Goal: Contribute content: Contribute content

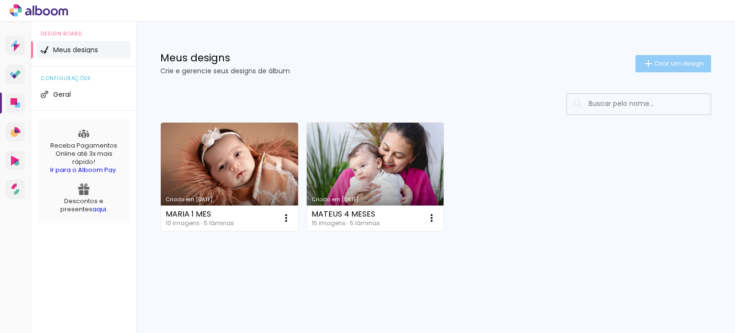
click at [681, 63] on span "Criar um design" at bounding box center [679, 63] width 50 height 6
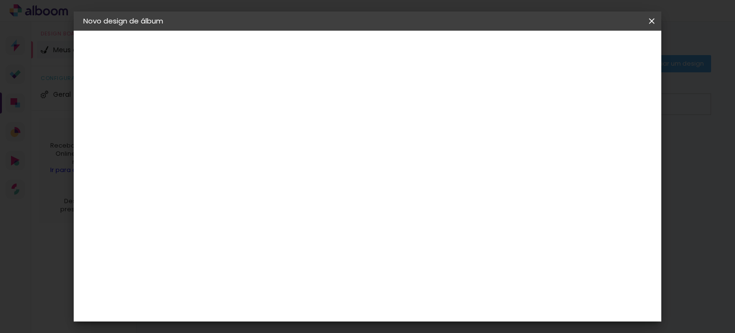
click at [240, 133] on input at bounding box center [240, 128] width 0 height 15
type input "m"
type input "[PERSON_NAME] 12 DIAS"
type paper-input "[PERSON_NAME] 12 DIAS"
click at [0, 0] on slot "Avançar" at bounding box center [0, 0] width 0 height 0
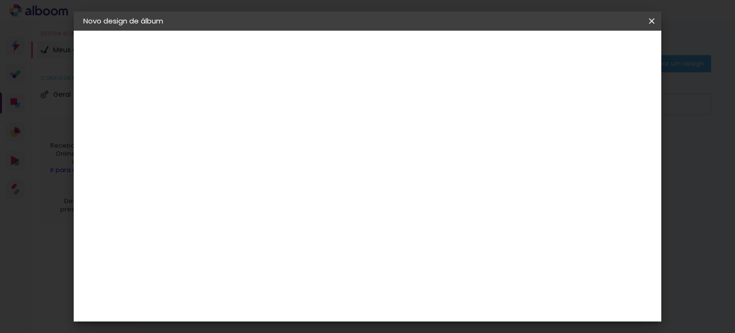
click at [301, 189] on paper-input-container at bounding box center [263, 183] width 103 height 22
type input "QUA"
type paper-input "QUA"
click at [297, 220] on paper-item "Quality" at bounding box center [254, 216] width 84 height 21
click at [0, 0] on slot "Avançar" at bounding box center [0, 0] width 0 height 0
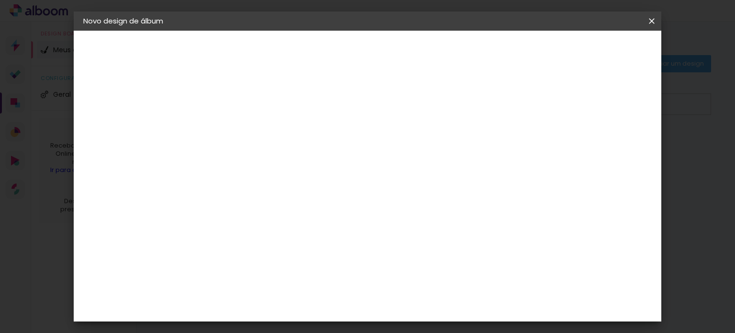
click at [277, 159] on input "text" at bounding box center [258, 166] width 37 height 15
click at [436, 178] on paper-item "SlimBook" at bounding box center [429, 177] width 191 height 19
type input "SlimBook"
click at [304, 310] on span "15 × 21" at bounding box center [282, 322] width 45 height 25
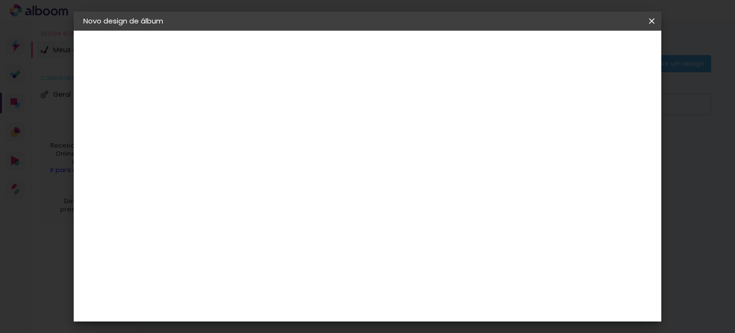
click at [0, 0] on slot "Avançar" at bounding box center [0, 0] width 0 height 0
drag, startPoint x: 617, startPoint y: 46, endPoint x: 535, endPoint y: 140, distance: 124.5
click at [412, 47] on span "Iniciar design" at bounding box center [401, 53] width 22 height 13
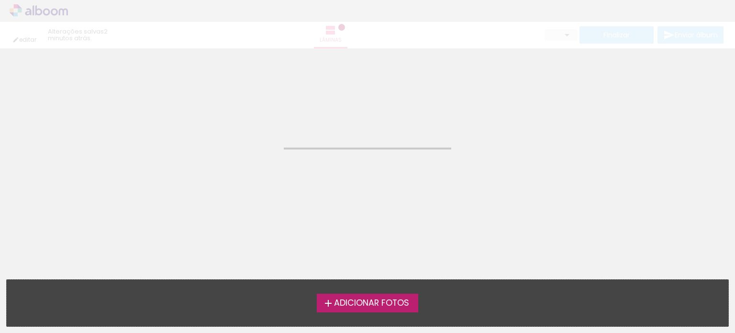
click at [356, 307] on span "Adicionar Fotos" at bounding box center [371, 303] width 75 height 9
click at [0, 0] on input "file" at bounding box center [0, 0] width 0 height 0
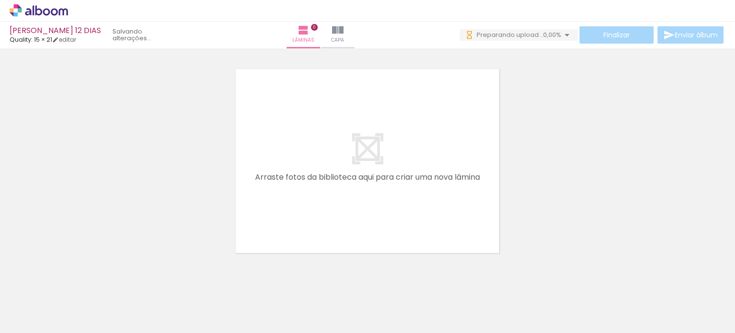
click at [30, 321] on span "Adicionar Fotos" at bounding box center [34, 319] width 29 height 11
click at [0, 0] on input "file" at bounding box center [0, 0] width 0 height 0
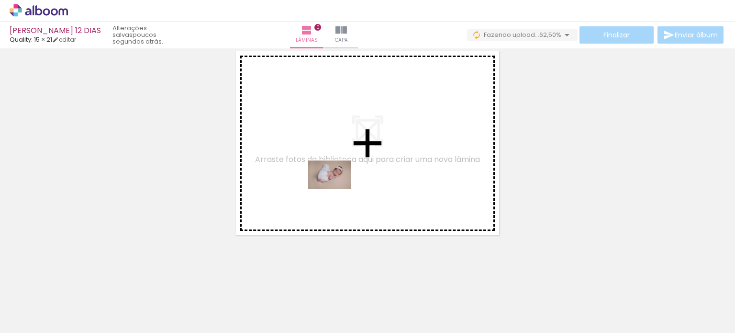
drag, startPoint x: 96, startPoint y: 306, endPoint x: 350, endPoint y: 181, distance: 283.4
click at [350, 181] on quentale-workspace at bounding box center [367, 166] width 735 height 333
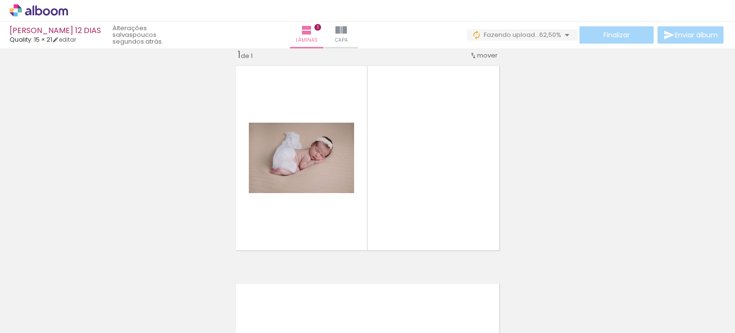
scroll to position [12, 0]
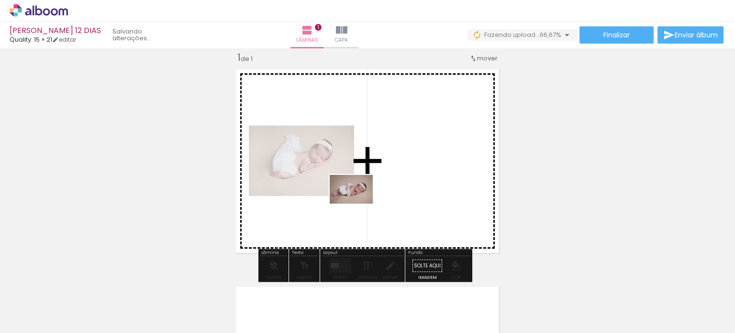
drag, startPoint x: 271, startPoint y: 267, endPoint x: 358, endPoint y: 203, distance: 108.0
click at [358, 203] on quentale-workspace at bounding box center [367, 166] width 735 height 333
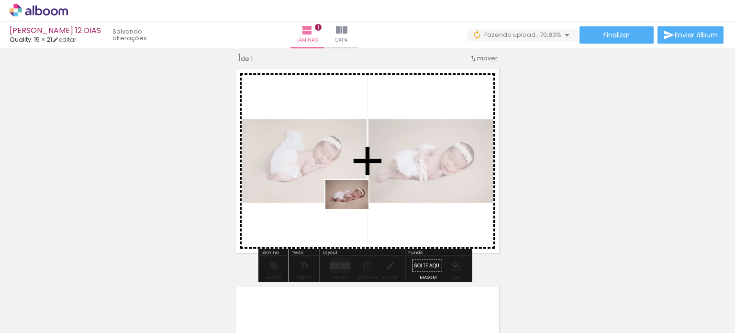
drag, startPoint x: 263, startPoint y: 305, endPoint x: 354, endPoint y: 209, distance: 133.0
click at [354, 209] on quentale-workspace at bounding box center [367, 166] width 735 height 333
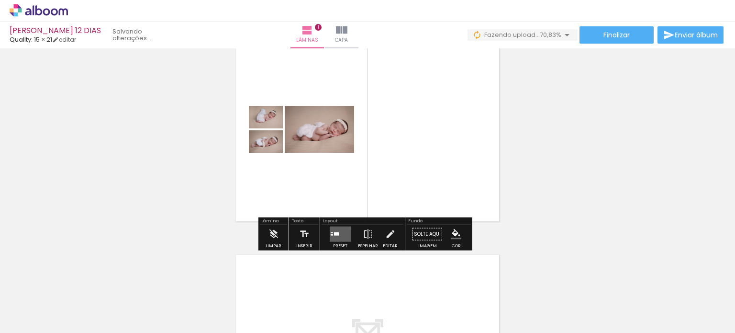
scroll to position [60, 0]
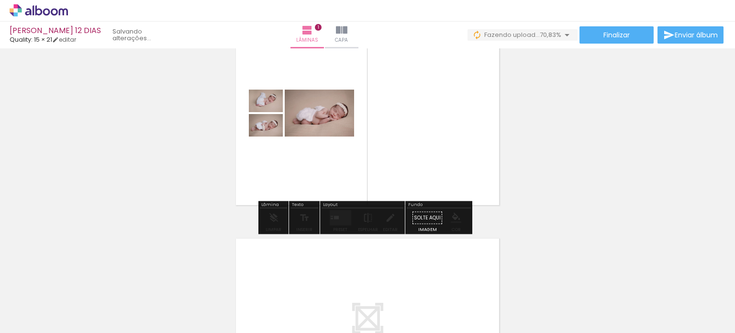
drag, startPoint x: 317, startPoint y: 116, endPoint x: 317, endPoint y: 124, distance: 7.7
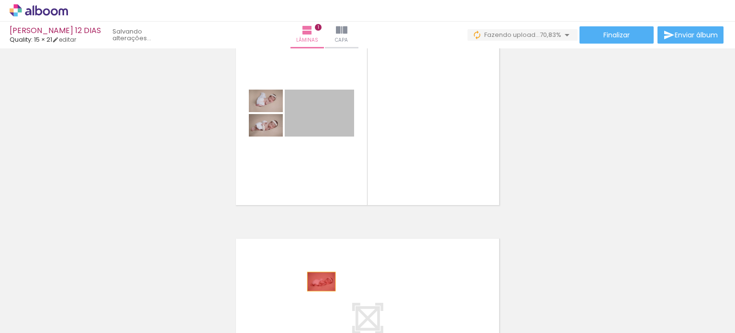
drag, startPoint x: 328, startPoint y: 181, endPoint x: 306, endPoint y: 197, distance: 27.1
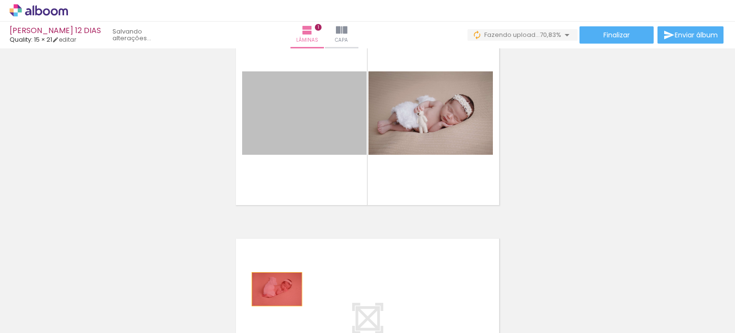
drag, startPoint x: 287, startPoint y: 134, endPoint x: 384, endPoint y: 186, distance: 110.1
click at [273, 287] on quentale-workspace at bounding box center [367, 166] width 735 height 333
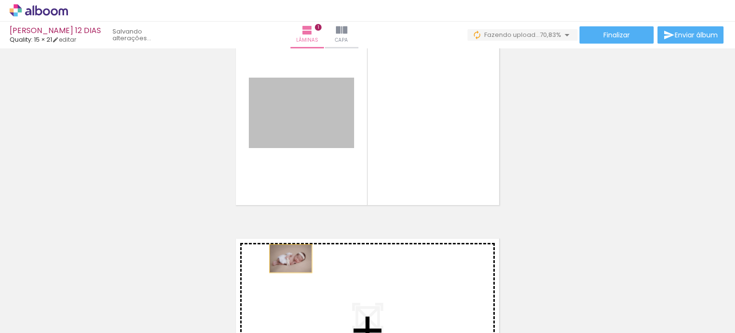
drag, startPoint x: 323, startPoint y: 123, endPoint x: 281, endPoint y: 279, distance: 161.1
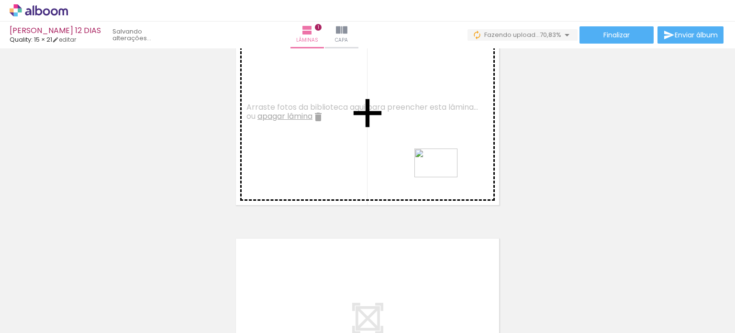
drag, startPoint x: 542, startPoint y: 310, endPoint x: 443, endPoint y: 177, distance: 165.2
click at [443, 177] on quentale-workspace at bounding box center [367, 166] width 735 height 333
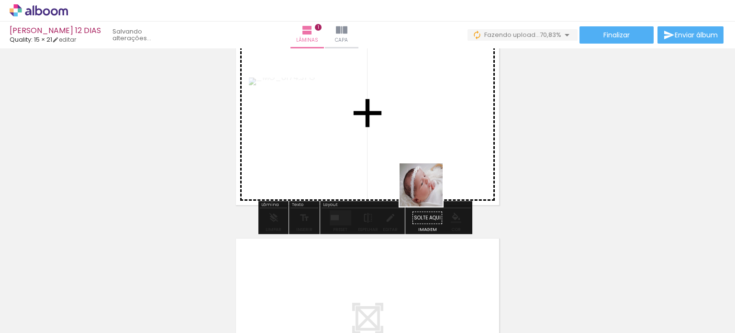
drag, startPoint x: 448, startPoint y: 236, endPoint x: 439, endPoint y: 224, distance: 15.0
click at [415, 129] on quentale-workspace at bounding box center [367, 166] width 735 height 333
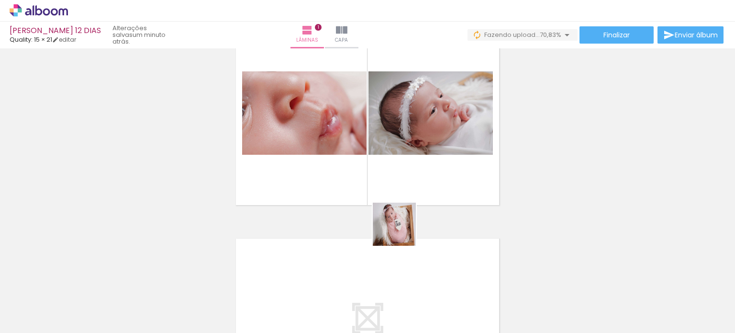
drag, startPoint x: 428, startPoint y: 310, endPoint x: 385, endPoint y: 176, distance: 140.6
click at [385, 176] on quentale-workspace at bounding box center [367, 166] width 735 height 333
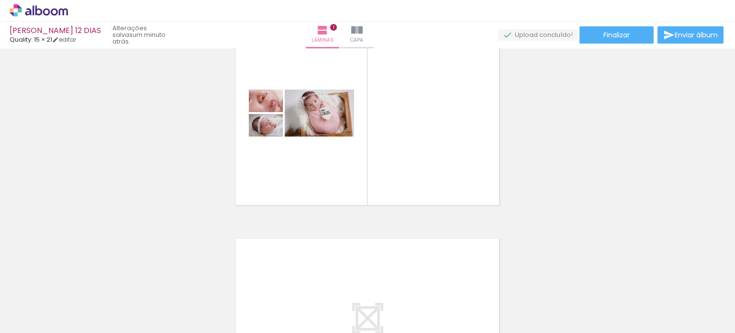
scroll to position [0, 632]
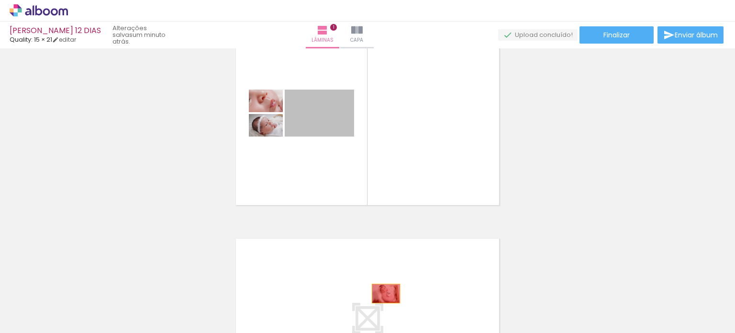
drag, startPoint x: 336, startPoint y: 118, endPoint x: 413, endPoint y: 314, distance: 211.0
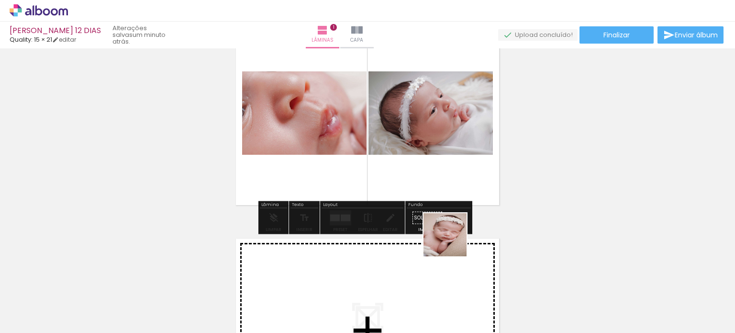
drag, startPoint x: 465, startPoint y: 264, endPoint x: 414, endPoint y: 145, distance: 129.7
click at [414, 145] on quentale-workspace at bounding box center [367, 166] width 735 height 333
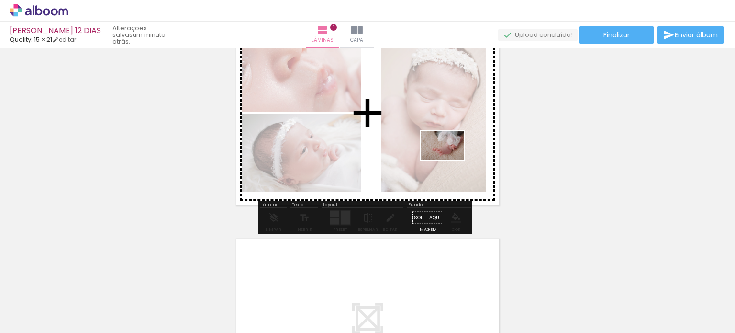
drag, startPoint x: 598, startPoint y: 311, endPoint x: 449, endPoint y: 159, distance: 212.2
click at [449, 159] on quentale-workspace at bounding box center [367, 166] width 735 height 333
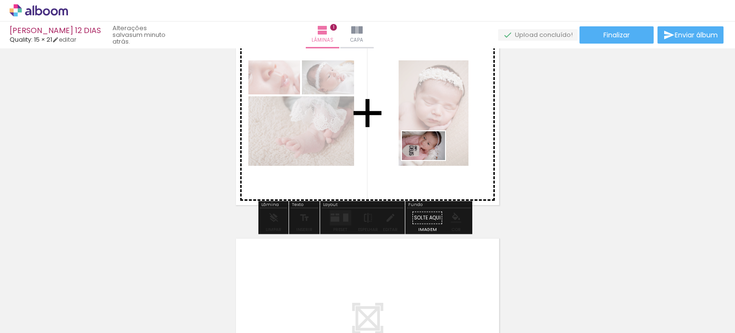
drag, startPoint x: 643, startPoint y: 304, endPoint x: 485, endPoint y: 194, distance: 192.5
click at [429, 157] on quentale-workspace at bounding box center [367, 166] width 735 height 333
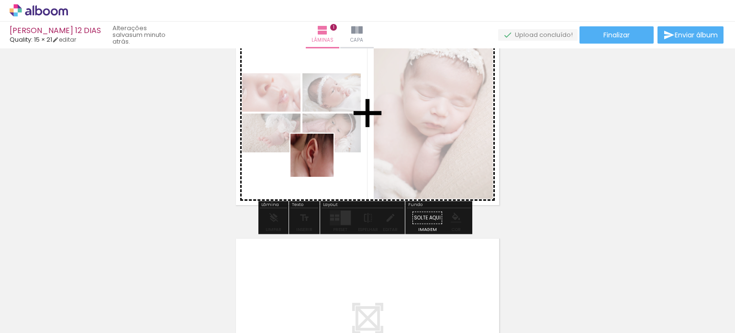
drag, startPoint x: 317, startPoint y: 290, endPoint x: 320, endPoint y: 160, distance: 130.7
click at [320, 160] on quentale-workspace at bounding box center [367, 166] width 735 height 333
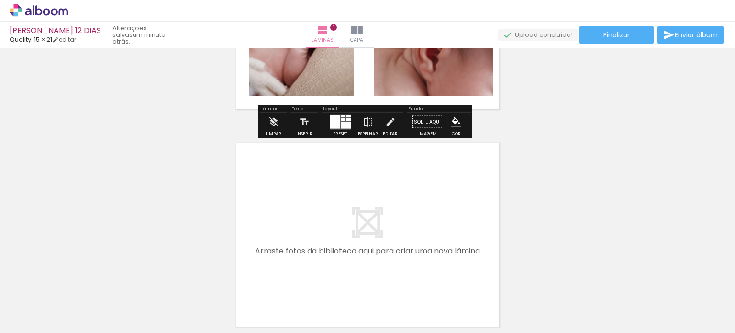
scroll to position [247, 0]
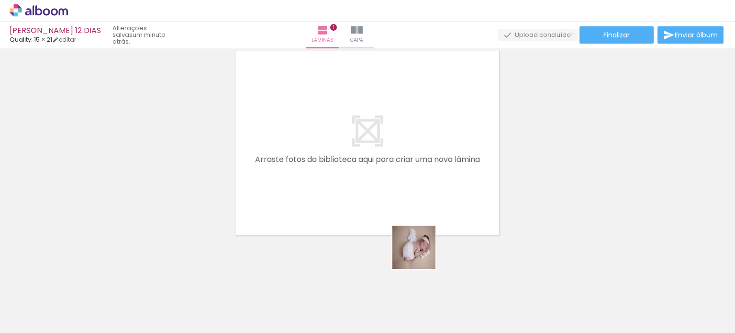
drag, startPoint x: 432, startPoint y: 312, endPoint x: 407, endPoint y: 190, distance: 124.6
click at [407, 190] on quentale-workspace at bounding box center [367, 166] width 735 height 333
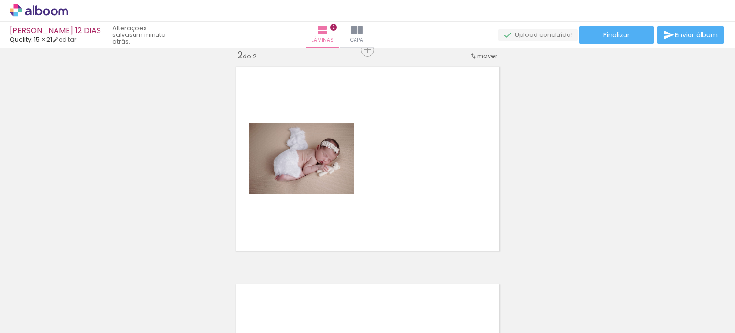
scroll to position [229, 0]
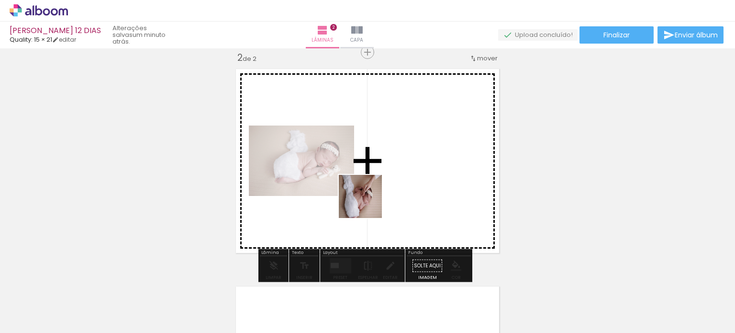
drag, startPoint x: 368, startPoint y: 231, endPoint x: 494, endPoint y: 292, distance: 140.6
click at [368, 197] on quentale-workspace at bounding box center [367, 166] width 735 height 333
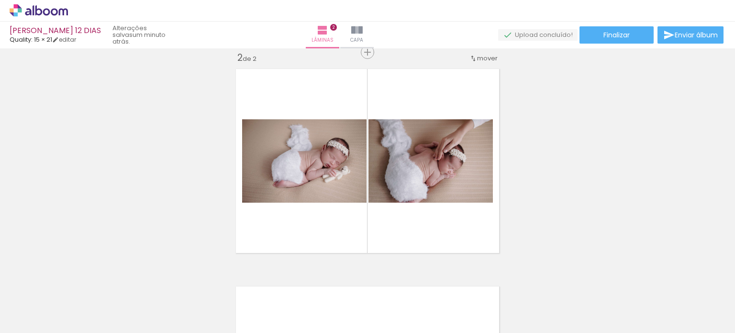
scroll to position [0, 0]
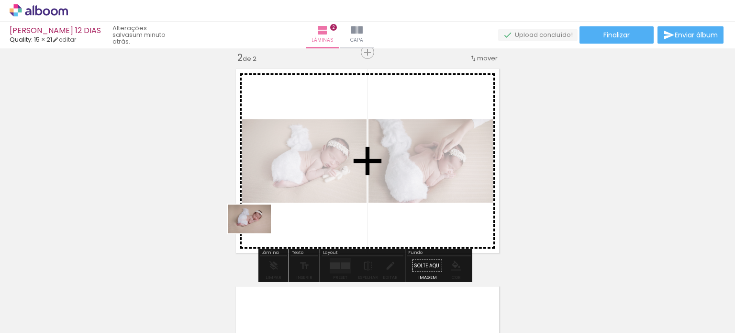
drag, startPoint x: 177, startPoint y: 272, endPoint x: 270, endPoint y: 247, distance: 96.1
click at [269, 229] on quentale-workspace at bounding box center [367, 166] width 735 height 333
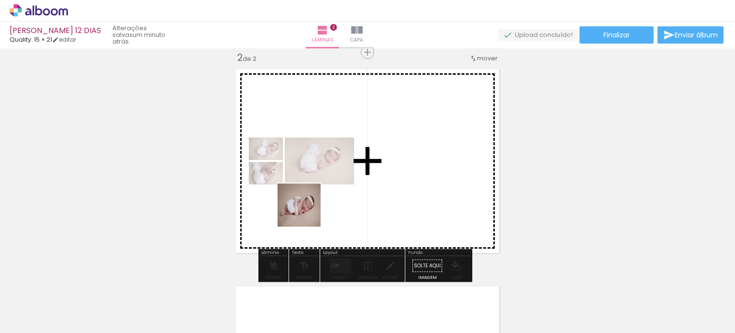
drag, startPoint x: 266, startPoint y: 248, endPoint x: 309, endPoint y: 210, distance: 57.3
click at [309, 210] on quentale-workspace at bounding box center [367, 166] width 735 height 333
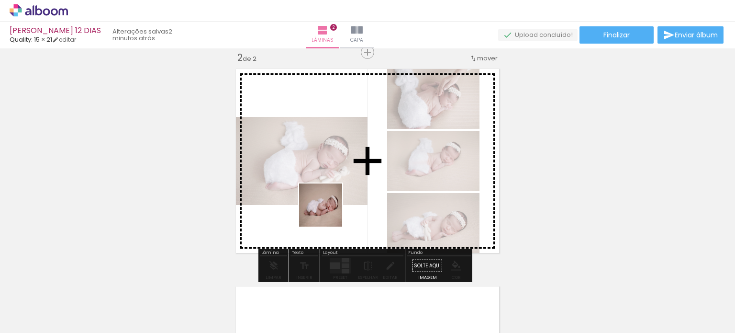
drag, startPoint x: 268, startPoint y: 304, endPoint x: 329, endPoint y: 208, distance: 113.4
click at [329, 208] on quentale-workspace at bounding box center [367, 166] width 735 height 333
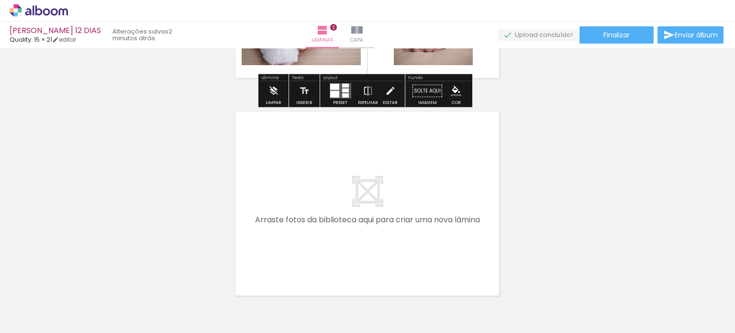
scroll to position [421, 0]
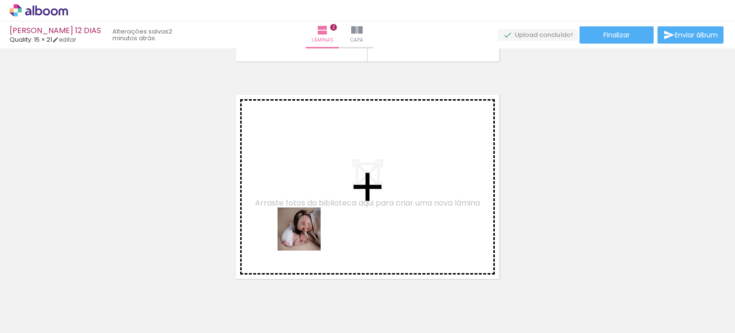
drag, startPoint x: 164, startPoint y: 306, endPoint x: 326, endPoint y: 222, distance: 182.6
click at [326, 222] on quentale-workspace at bounding box center [367, 166] width 735 height 333
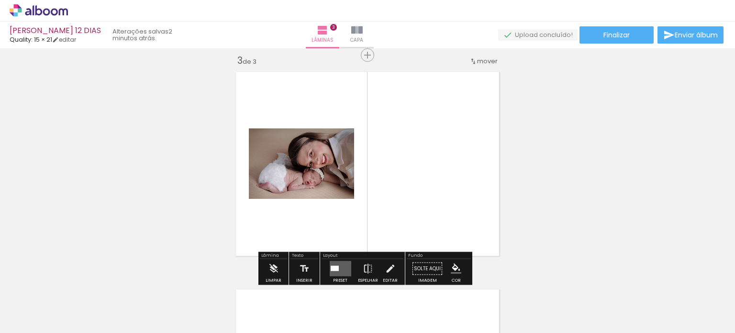
scroll to position [446, 0]
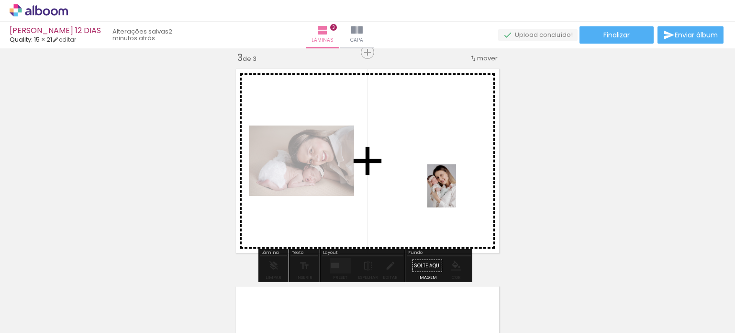
drag, startPoint x: 521, startPoint y: 308, endPoint x: 560, endPoint y: 206, distance: 109.2
click at [447, 176] on quentale-workspace at bounding box center [367, 166] width 735 height 333
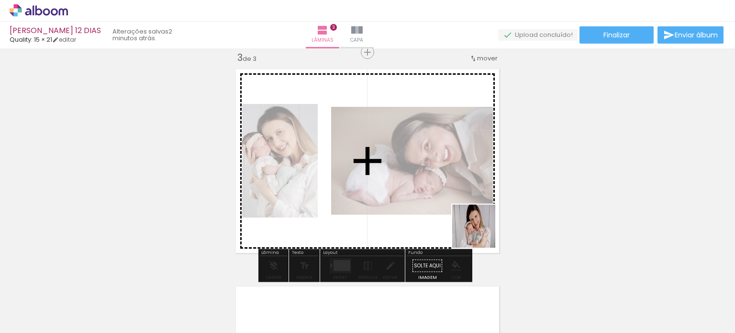
drag, startPoint x: 637, startPoint y: 306, endPoint x: 453, endPoint y: 195, distance: 215.8
click at [453, 195] on quentale-workspace at bounding box center [367, 166] width 735 height 333
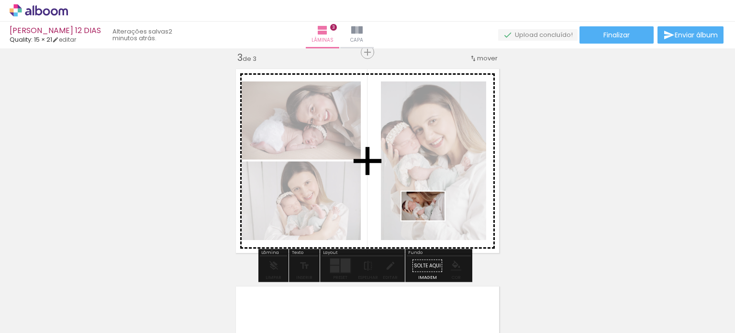
drag, startPoint x: 502, startPoint y: 272, endPoint x: 430, endPoint y: 220, distance: 88.1
click at [430, 220] on quentale-workspace at bounding box center [367, 166] width 735 height 333
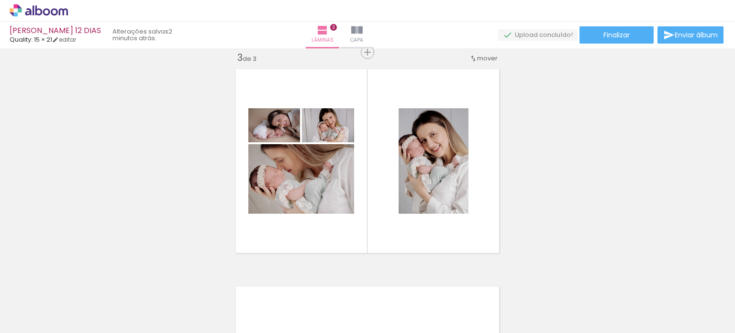
scroll to position [0, 313]
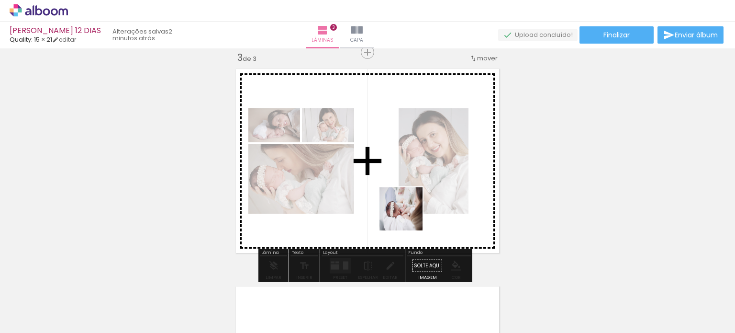
drag, startPoint x: 385, startPoint y: 302, endPoint x: 410, endPoint y: 212, distance: 93.2
click at [410, 212] on quentale-workspace at bounding box center [367, 166] width 735 height 333
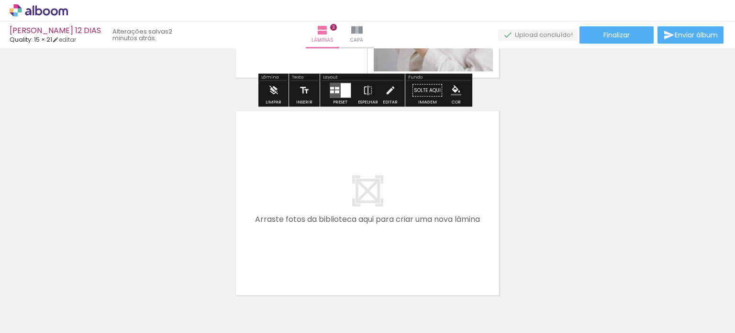
scroll to position [638, 0]
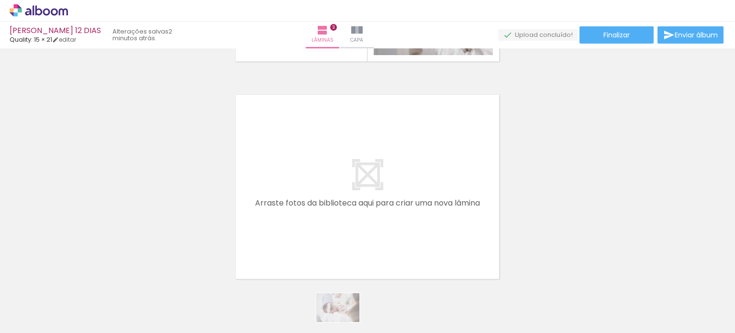
drag, startPoint x: 379, startPoint y: 325, endPoint x: 344, endPoint y: 323, distance: 36.0
click at [0, 0] on slot at bounding box center [0, 0] width 0 height 0
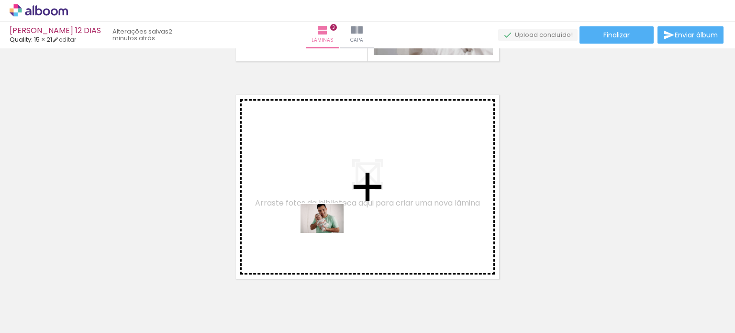
drag, startPoint x: 357, startPoint y: 299, endPoint x: 329, endPoint y: 233, distance: 71.9
click at [329, 233] on quentale-workspace at bounding box center [367, 166] width 735 height 333
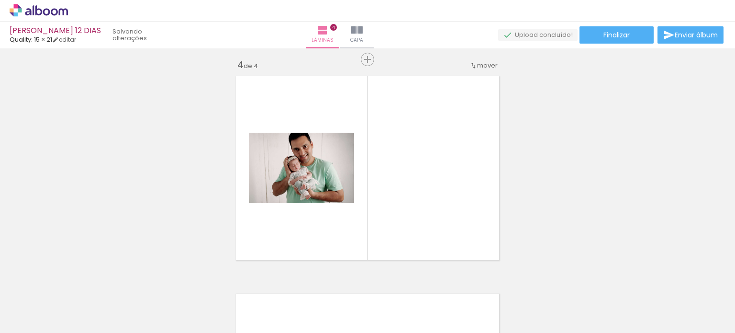
scroll to position [664, 0]
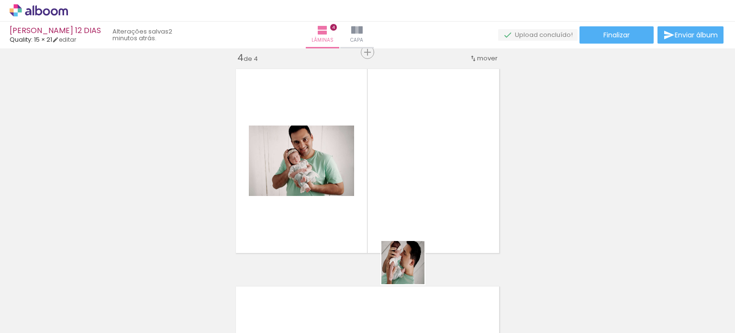
drag, startPoint x: 413, startPoint y: 302, endPoint x: 398, endPoint y: 213, distance: 90.2
click at [398, 213] on quentale-workspace at bounding box center [367, 166] width 735 height 333
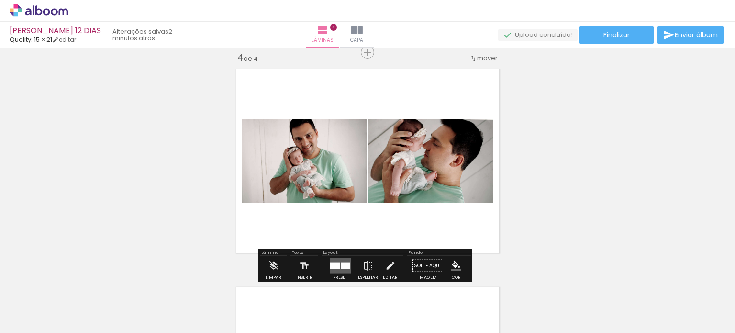
scroll to position [0, 310]
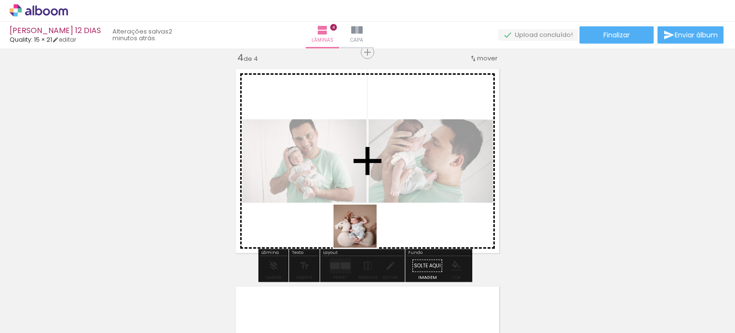
drag, startPoint x: 374, startPoint y: 246, endPoint x: 420, endPoint y: 279, distance: 56.6
click at [346, 211] on quentale-workspace at bounding box center [367, 166] width 735 height 333
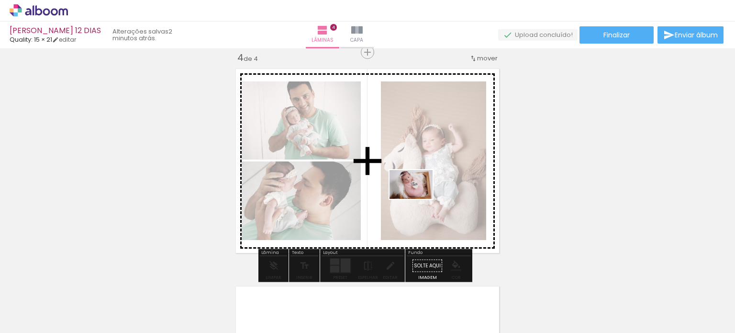
drag, startPoint x: 483, startPoint y: 297, endPoint x: 418, endPoint y: 199, distance: 117.7
click at [418, 199] on quentale-workspace at bounding box center [367, 166] width 735 height 333
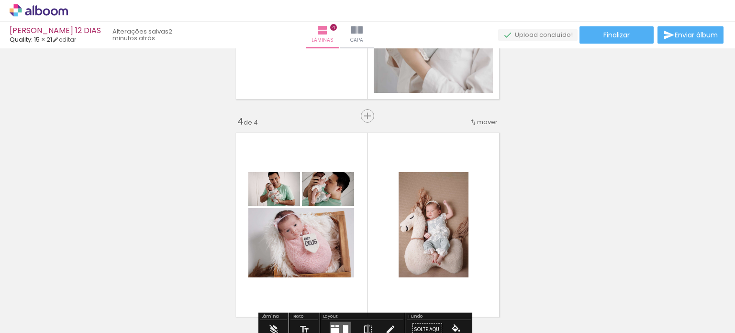
scroll to position [472, 0]
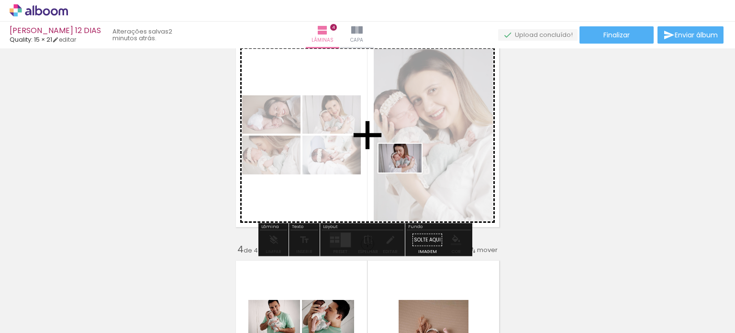
drag, startPoint x: 534, startPoint y: 313, endPoint x: 407, endPoint y: 172, distance: 189.8
click at [407, 172] on quentale-workspace at bounding box center [367, 166] width 735 height 333
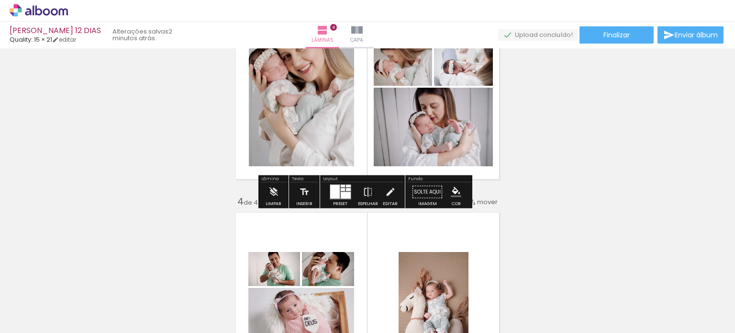
scroll to position [616, 0]
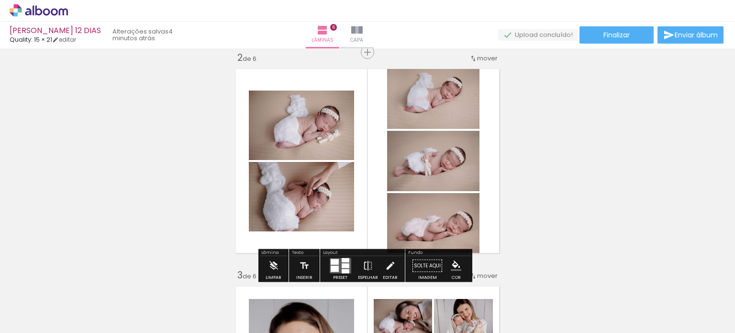
scroll to position [0, 461]
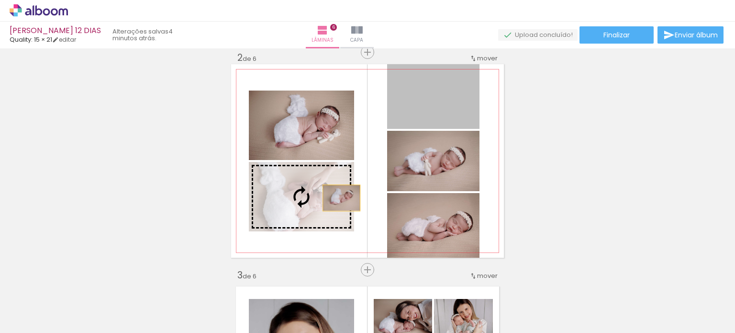
drag, startPoint x: 438, startPoint y: 139, endPoint x: 338, endPoint y: 198, distance: 116.2
click at [0, 0] on slot at bounding box center [0, 0] width 0 height 0
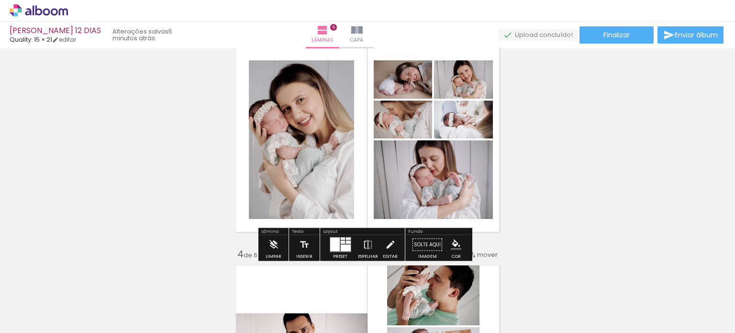
scroll to position [468, 0]
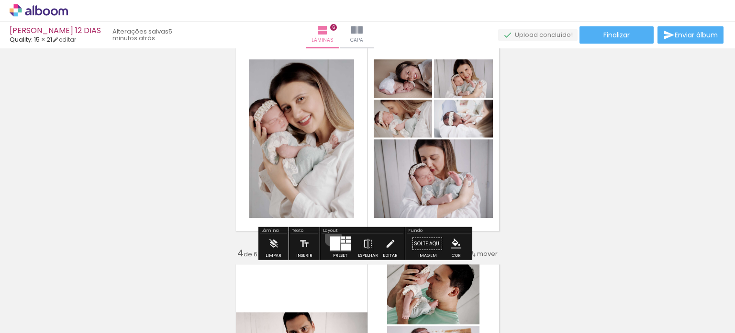
click at [331, 237] on div at bounding box center [335, 243] width 10 height 14
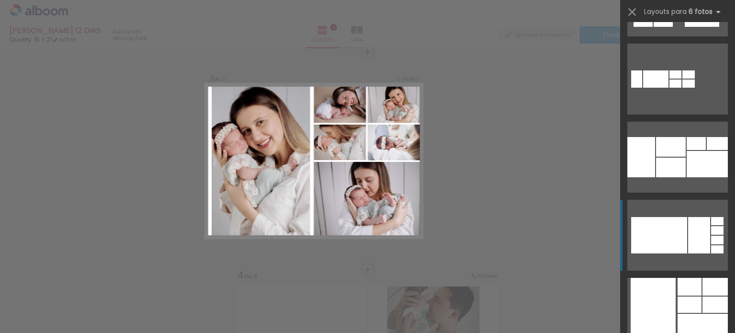
scroll to position [861, 0]
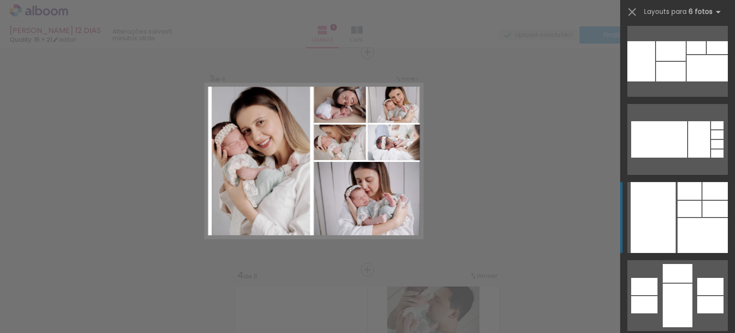
click at [678, 225] on div at bounding box center [703, 235] width 50 height 35
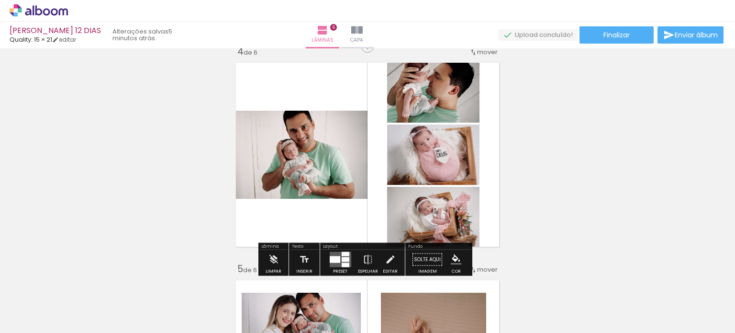
scroll to position [686, 0]
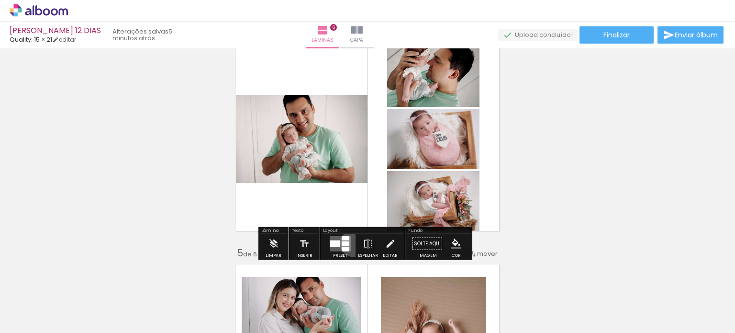
click at [351, 243] on paper-button "Preset" at bounding box center [340, 246] width 31 height 24
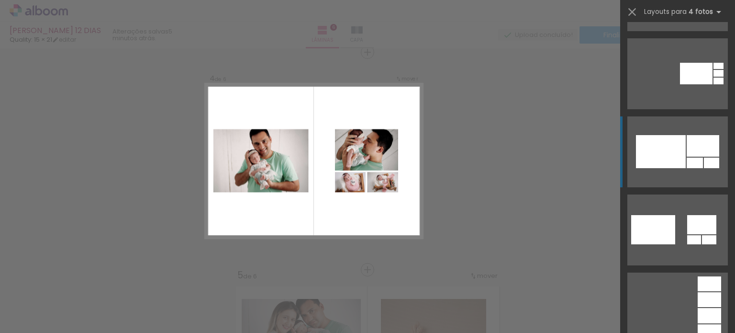
scroll to position [1148, 0]
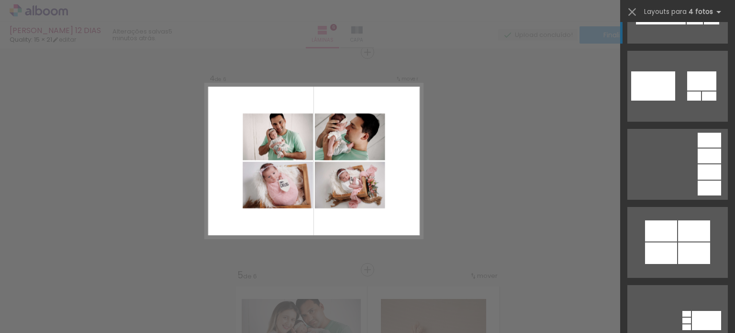
click at [668, 231] on div at bounding box center [661, 230] width 32 height 21
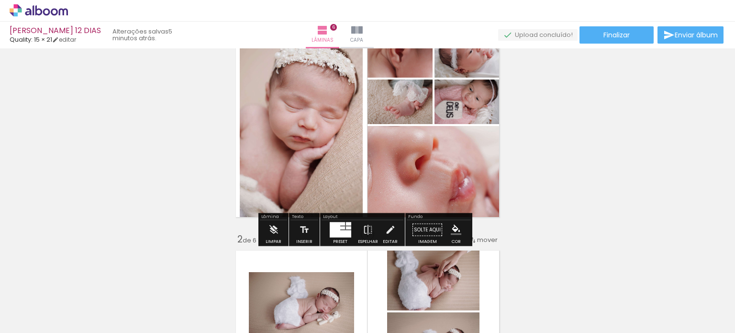
scroll to position [0, 0]
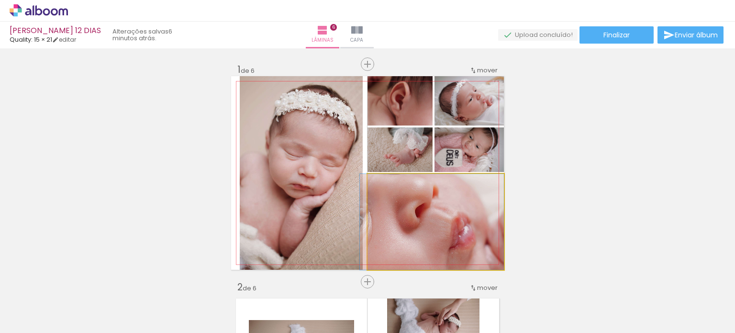
drag, startPoint x: 461, startPoint y: 204, endPoint x: 438, endPoint y: 233, distance: 36.9
drag, startPoint x: 443, startPoint y: 227, endPoint x: 396, endPoint y: 272, distance: 64.3
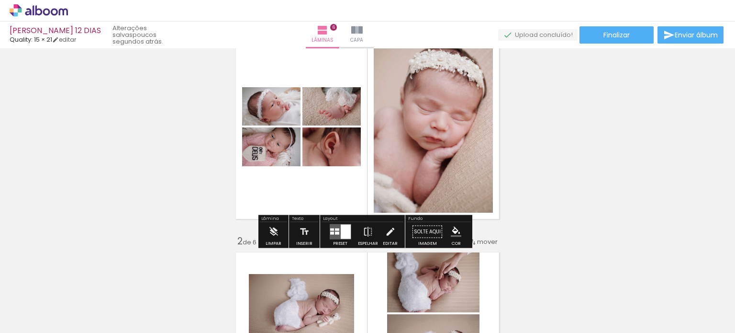
scroll to position [96, 0]
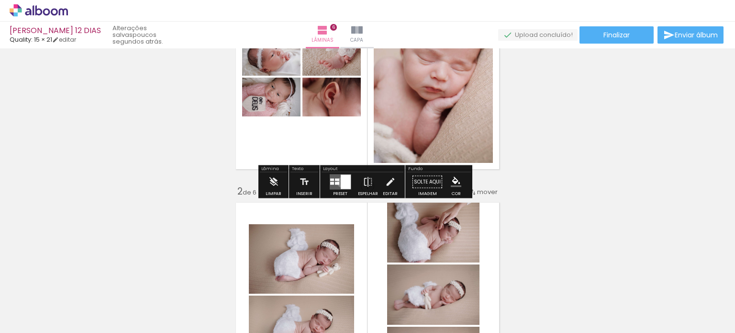
click at [341, 182] on div at bounding box center [346, 182] width 10 height 14
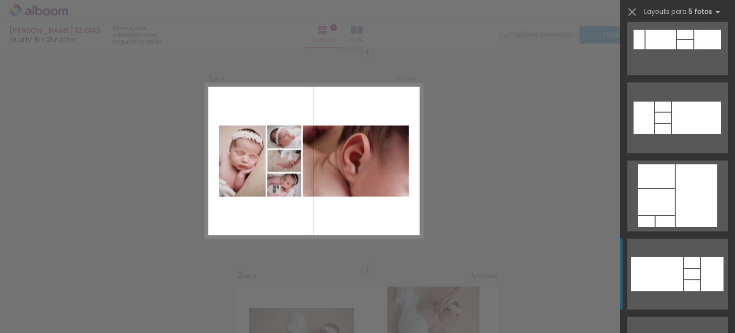
scroll to position [3302, 0]
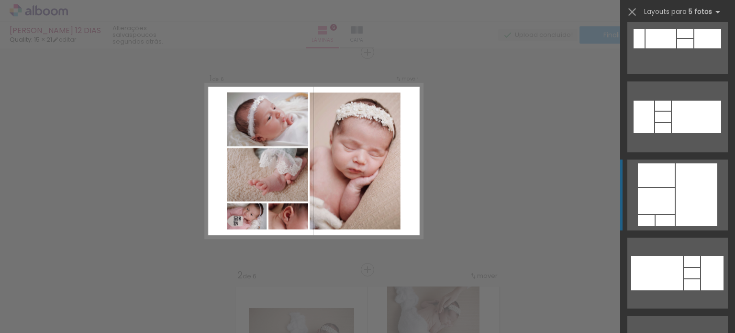
click at [688, 192] on div at bounding box center [697, 194] width 42 height 63
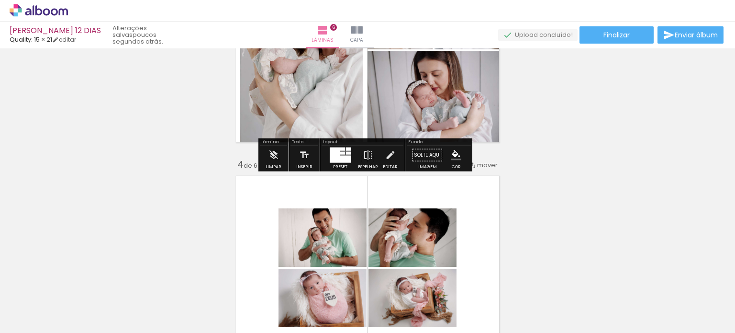
scroll to position [682, 0]
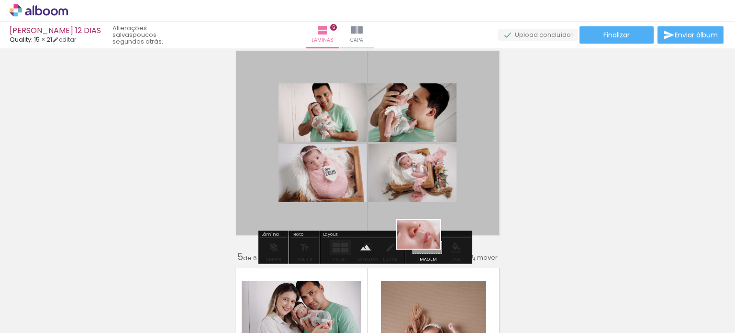
drag, startPoint x: 442, startPoint y: 301, endPoint x: 426, endPoint y: 248, distance: 55.0
click at [426, 248] on quentale-workspace at bounding box center [367, 166] width 735 height 333
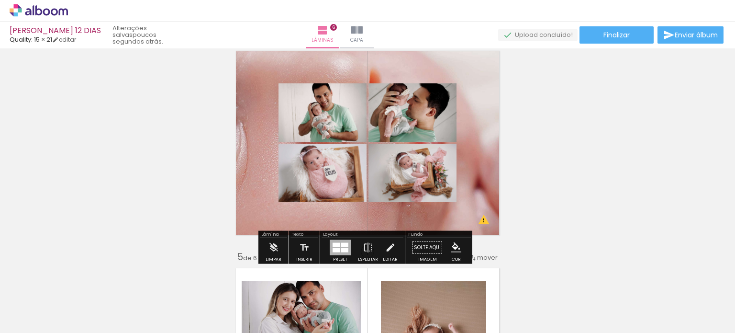
click at [479, 134] on quentale-layouter at bounding box center [367, 142] width 273 height 193
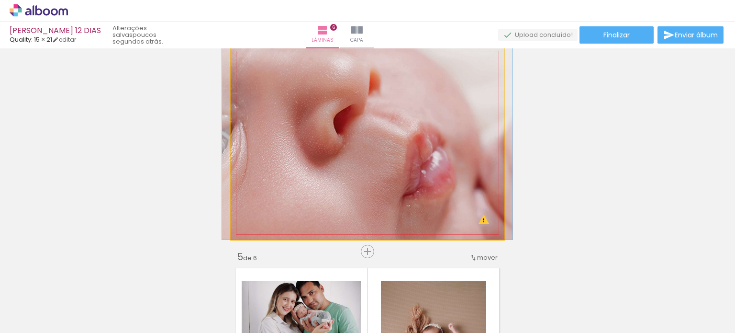
click at [412, 200] on quentale-photo at bounding box center [367, 142] width 273 height 193
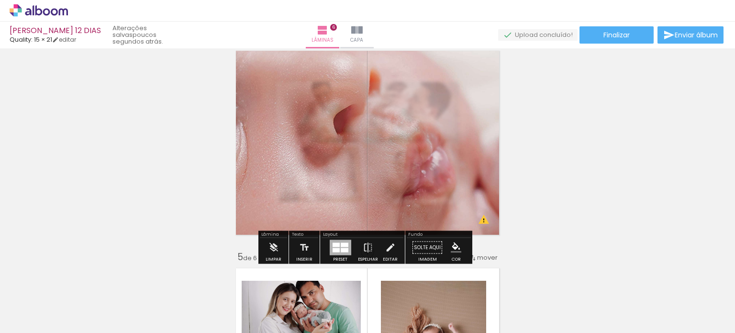
click at [341, 250] on div at bounding box center [345, 250] width 8 height 4
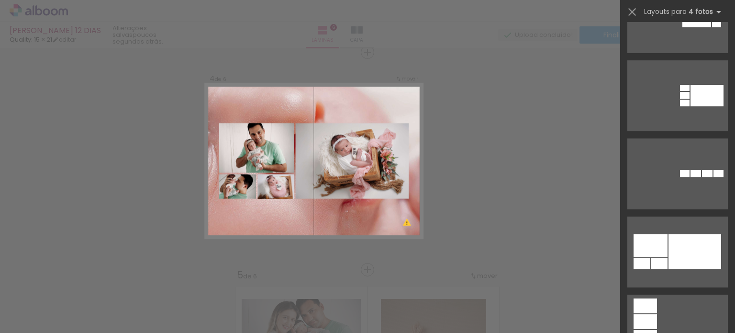
scroll to position [2618, 0]
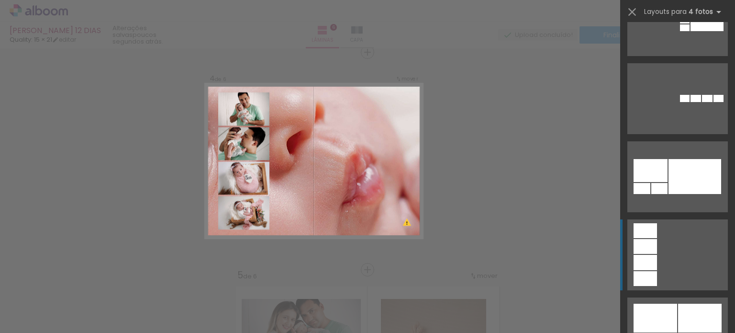
click at [670, 262] on quentale-layouter at bounding box center [677, 254] width 100 height 71
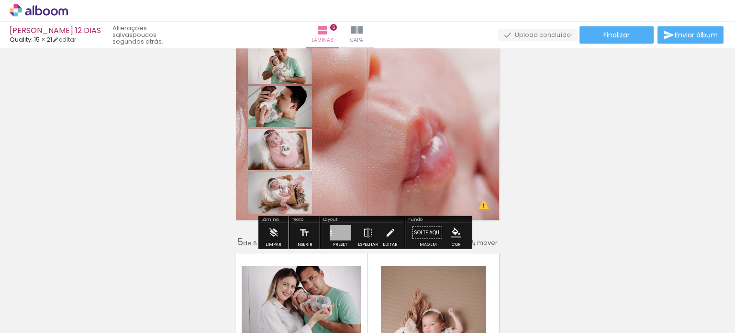
scroll to position [712, 0]
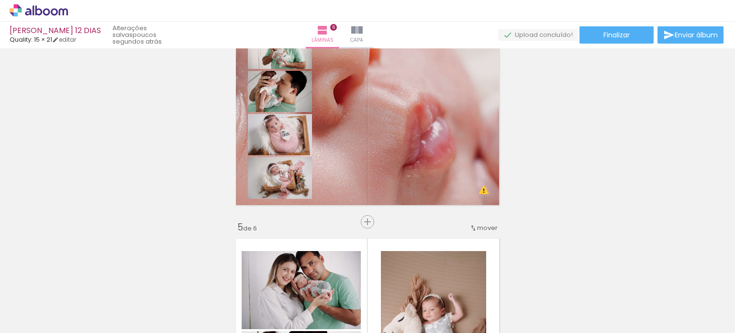
click at [558, 176] on div "Inserir lâmina 1 de 6 Inserir lâmina 2 de 6 Inserir lâmina 3 de 6 Inserir lâmin…" at bounding box center [367, 100] width 735 height 1521
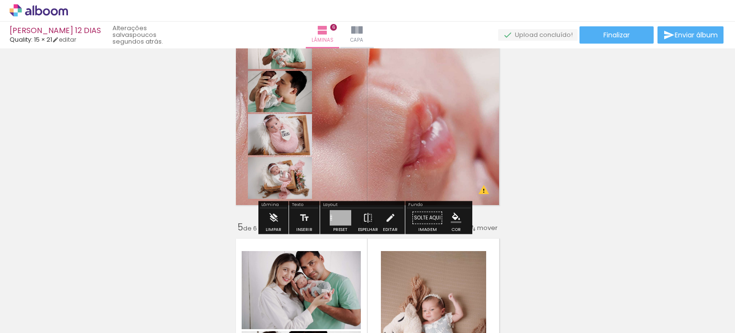
click at [341, 212] on div at bounding box center [341, 217] width 22 height 15
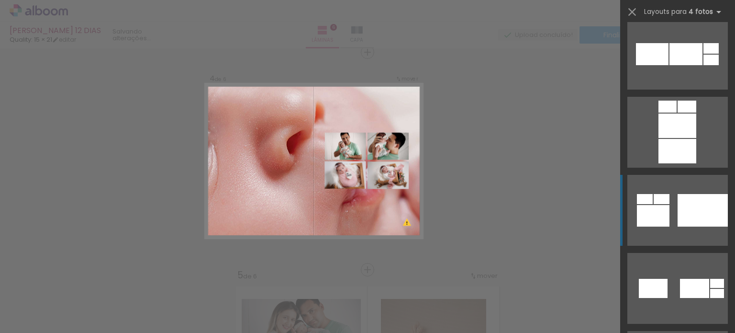
scroll to position [3430, 0]
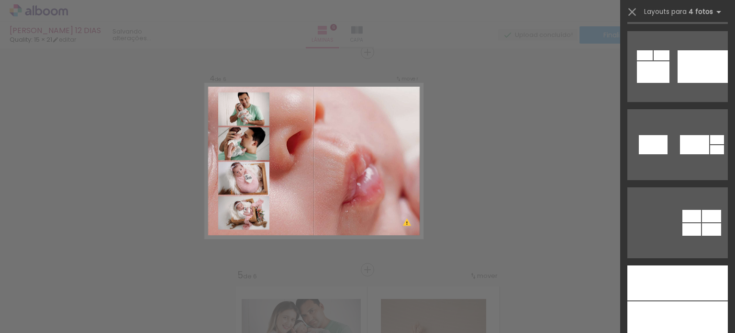
click at [490, 181] on div "Confirmar Cancelar" at bounding box center [367, 157] width 735 height 1544
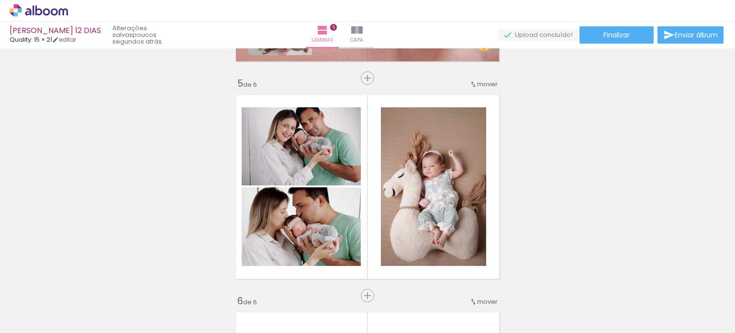
scroll to position [616, 0]
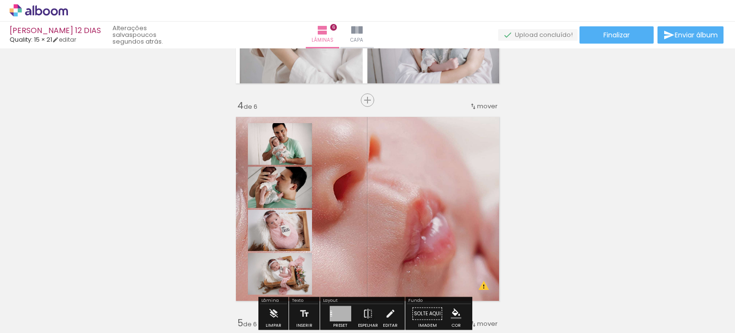
click at [407, 202] on quentale-layouter at bounding box center [367, 208] width 273 height 193
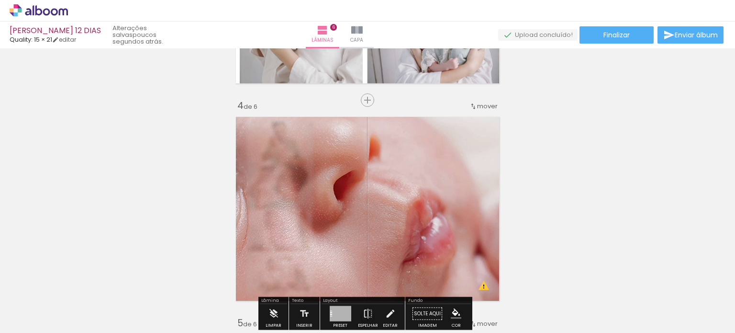
click at [299, 210] on quentale-photo at bounding box center [367, 208] width 273 height 193
click at [572, 208] on div "Inserir lâmina 1 de 6 Inserir lâmina 2 de 6 Inserir lâmina 3 de 6 Inserir lâmin…" at bounding box center [367, 196] width 735 height 1521
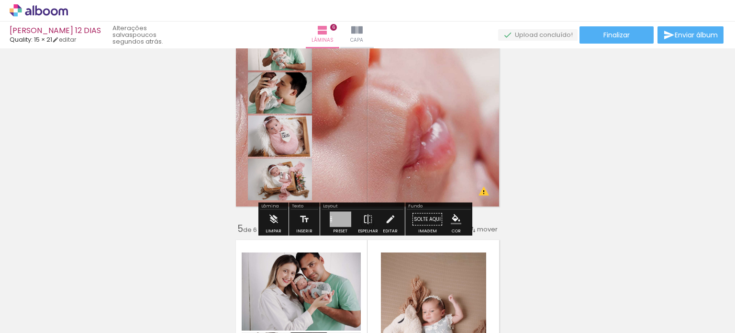
scroll to position [712, 0]
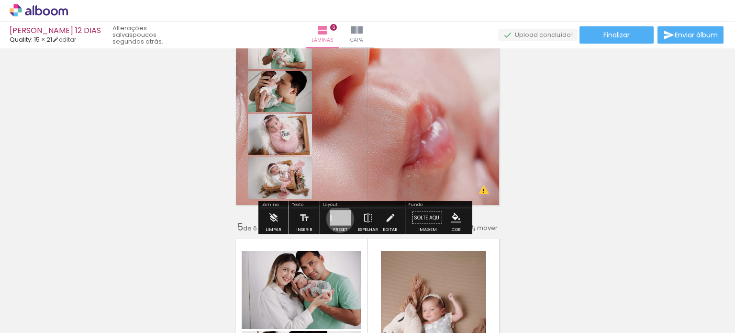
click at [338, 218] on div at bounding box center [341, 217] width 22 height 15
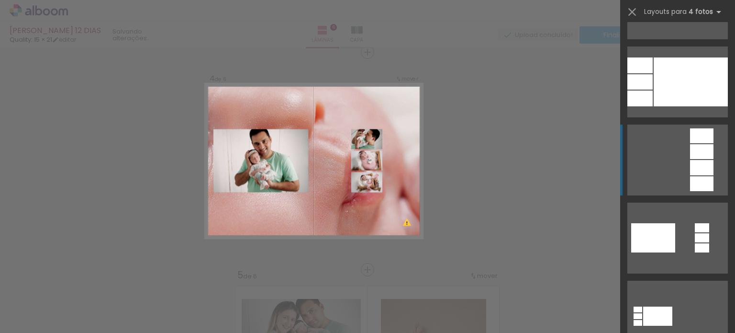
scroll to position [4674, 0]
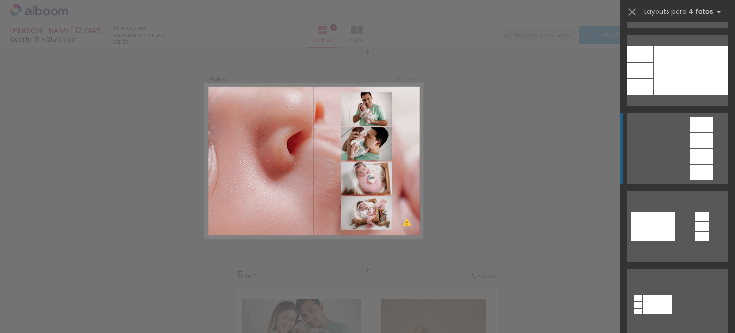
click at [659, 155] on quentale-layouter at bounding box center [677, 148] width 100 height 71
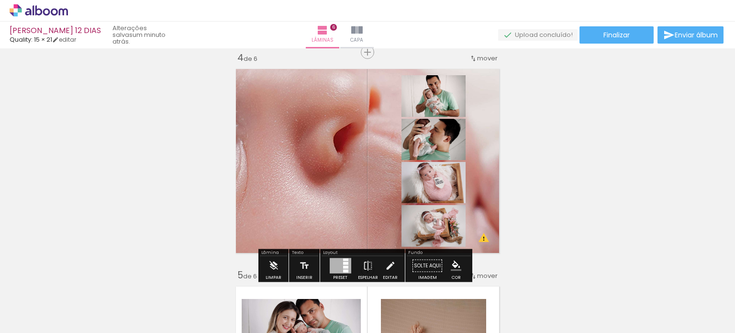
scroll to position [712, 0]
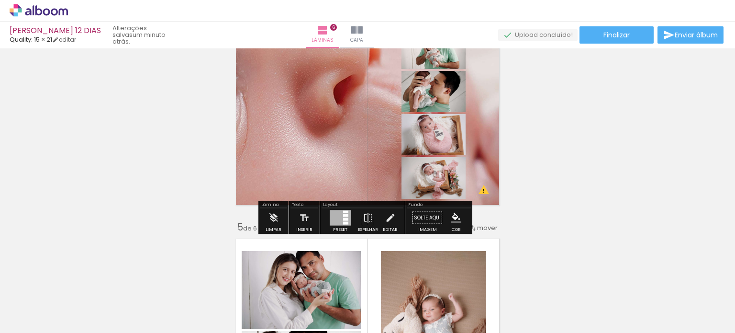
click at [345, 218] on div at bounding box center [345, 219] width 5 height 3
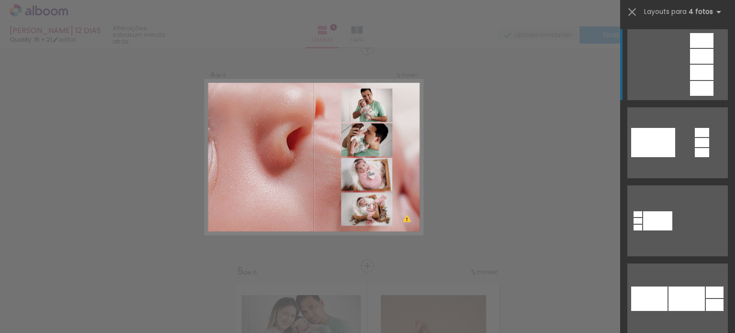
scroll to position [664, 0]
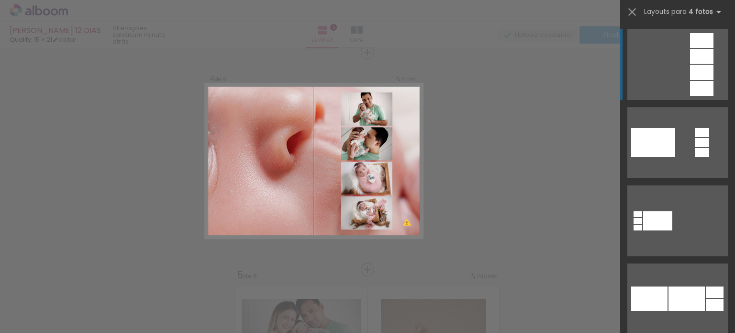
click at [452, 201] on div "Confirmar Cancelar" at bounding box center [367, 157] width 735 height 1544
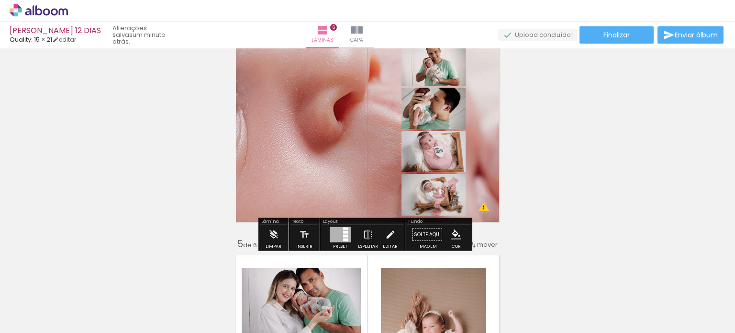
scroll to position [712, 0]
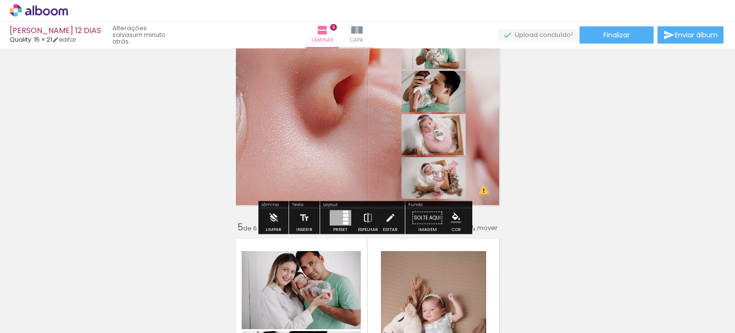
click at [365, 219] on iron-icon at bounding box center [368, 217] width 11 height 19
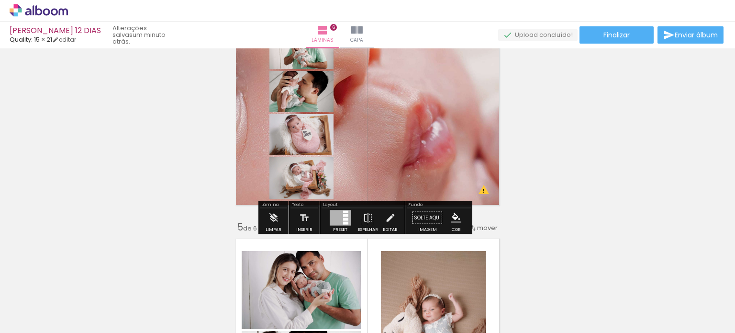
click at [558, 189] on div "Inserir lâmina 1 de 6 Inserir lâmina 2 de 6 Inserir lâmina 3 de 6 Inserir lâmin…" at bounding box center [367, 100] width 735 height 1521
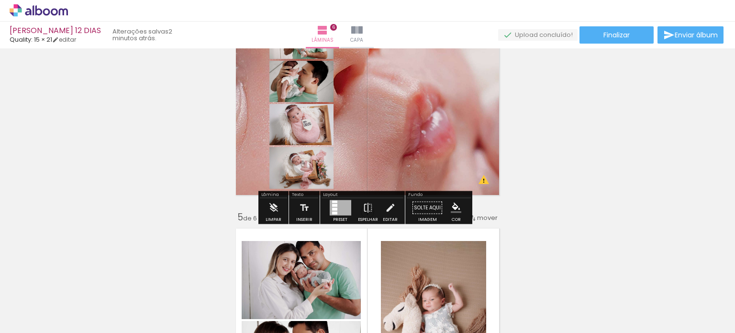
scroll to position [664, 0]
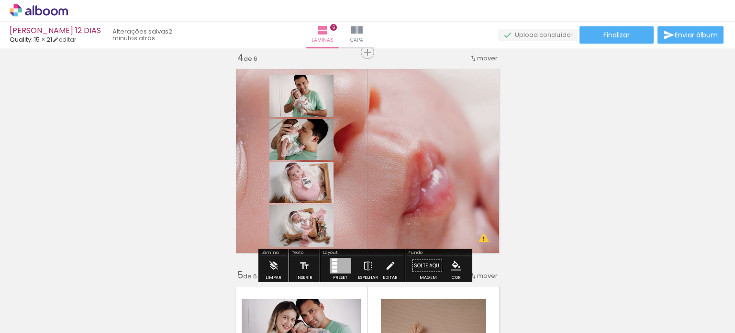
click at [427, 149] on quentale-layouter at bounding box center [367, 160] width 273 height 193
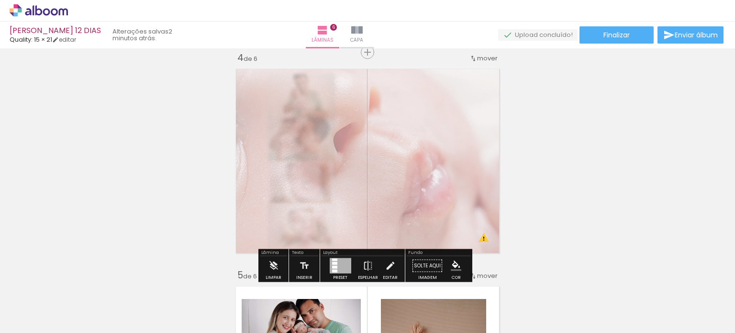
drag, startPoint x: 333, startPoint y: 89, endPoint x: 348, endPoint y: 91, distance: 15.1
type paper-slider "45"
click at [348, 91] on div at bounding box center [353, 88] width 37 height 15
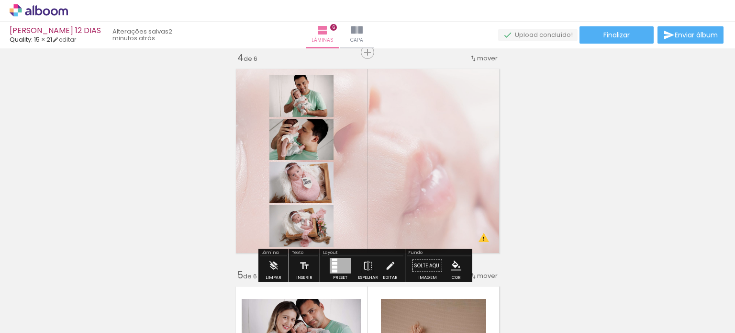
click at [605, 162] on div "Inserir lâmina 1 de 6 Inserir lâmina 2 de 6 Inserir lâmina 3 de 6 Inserir lâmin…" at bounding box center [367, 148] width 735 height 1521
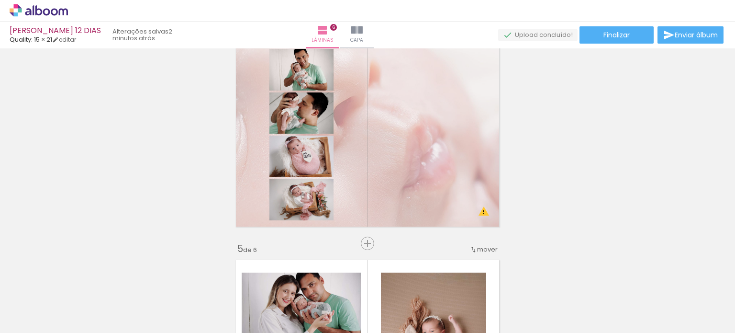
scroll to position [712, 0]
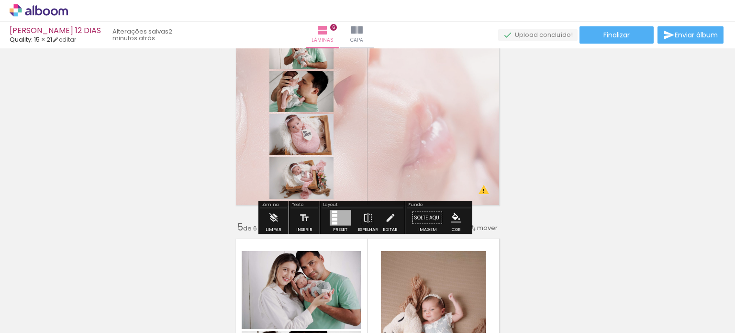
click at [340, 213] on div at bounding box center [341, 217] width 22 height 15
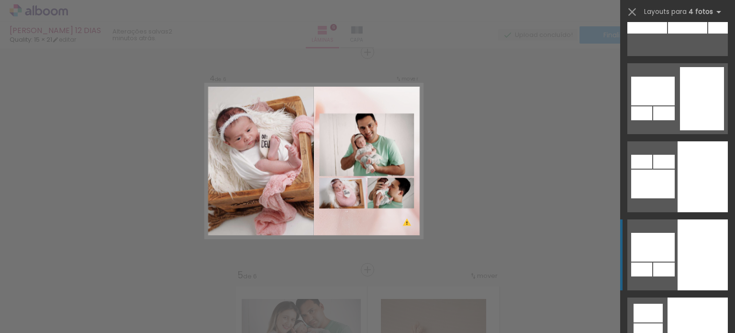
scroll to position [6194, 0]
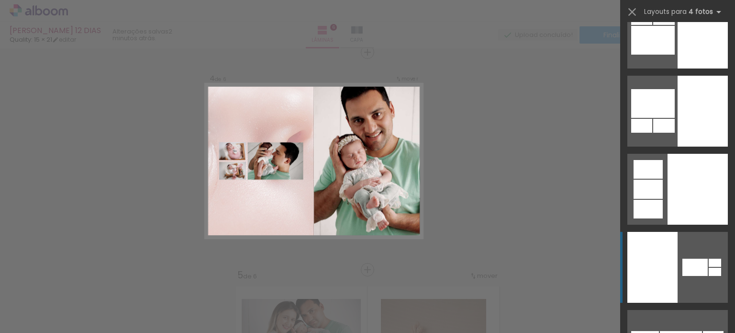
click at [652, 254] on div at bounding box center [652, 267] width 50 height 71
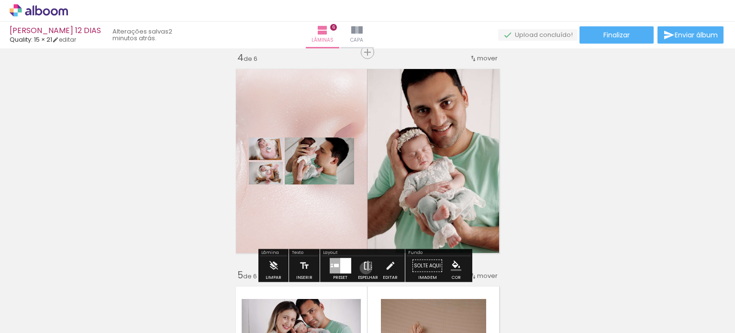
click at [364, 268] on iron-icon at bounding box center [368, 265] width 11 height 19
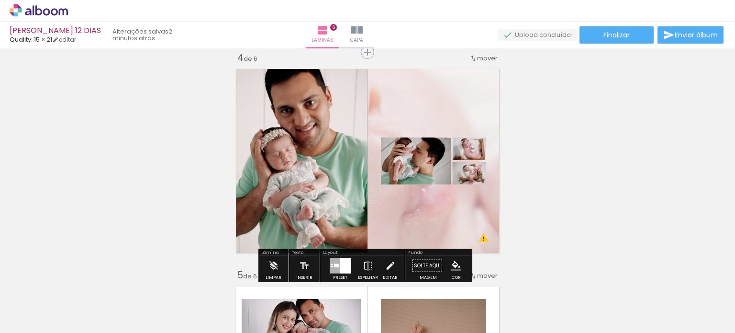
click at [540, 193] on div "Inserir lâmina 1 de 6 Inserir lâmina 2 de 6 Inserir lâmina 3 de 6 Inserir lâmin…" at bounding box center [367, 148] width 735 height 1521
click at [330, 263] on div at bounding box center [335, 265] width 11 height 15
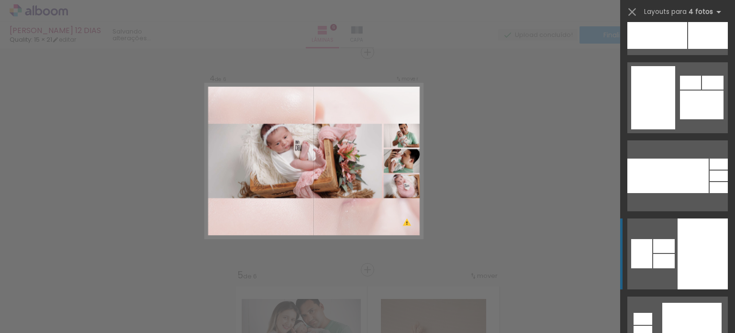
scroll to position [10320, 0]
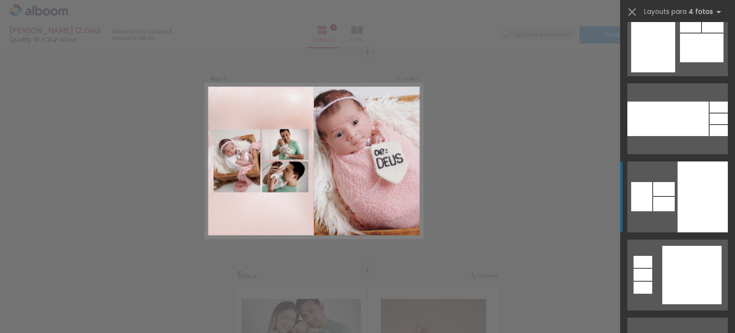
click at [680, 202] on div at bounding box center [703, 196] width 50 height 71
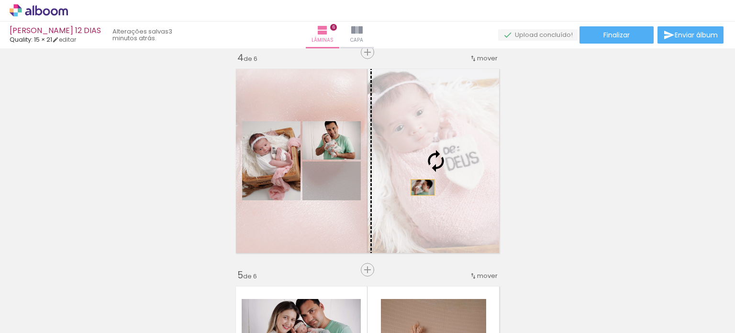
drag, startPoint x: 384, startPoint y: 187, endPoint x: 419, endPoint y: 187, distance: 34.9
click at [0, 0] on slot at bounding box center [0, 0] width 0 height 0
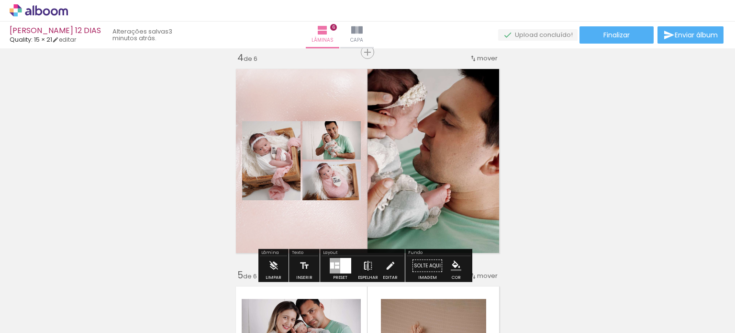
click at [364, 266] on iron-icon at bounding box center [368, 265] width 11 height 19
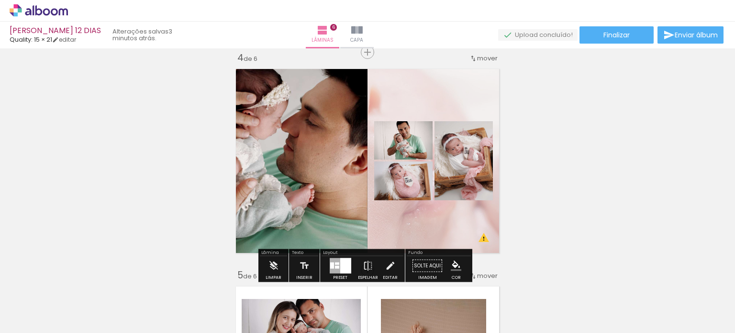
scroll to position [712, 0]
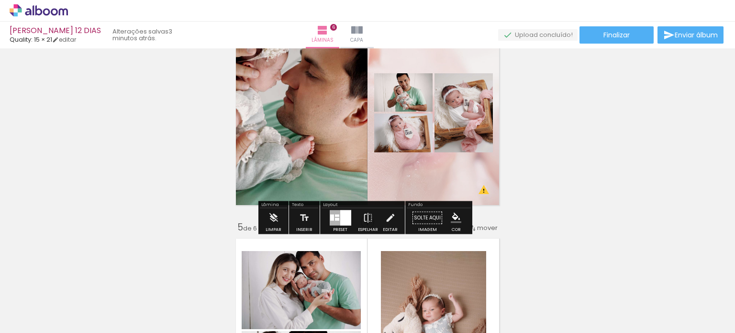
click at [340, 216] on div at bounding box center [345, 217] width 11 height 15
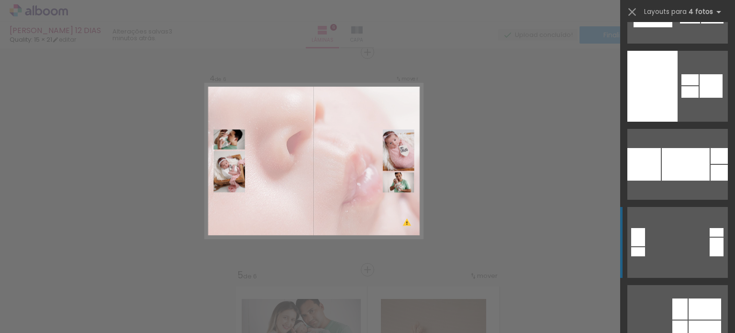
scroll to position [12366, 0]
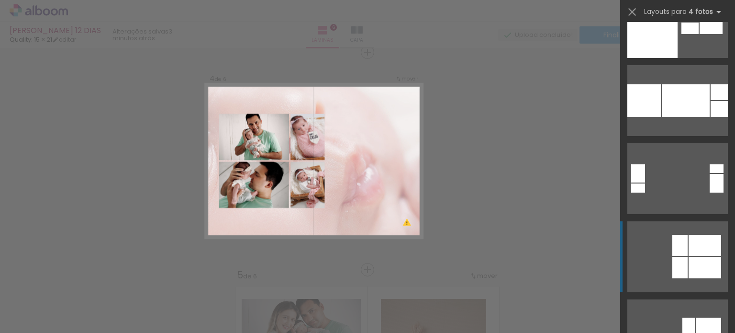
click at [657, 259] on quentale-layouter at bounding box center [677, 256] width 100 height 71
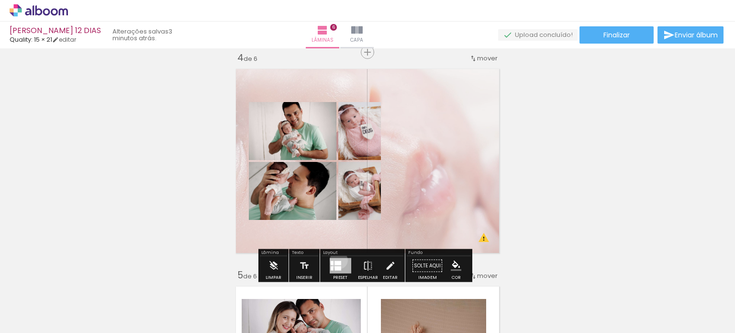
click at [336, 259] on div at bounding box center [341, 265] width 22 height 15
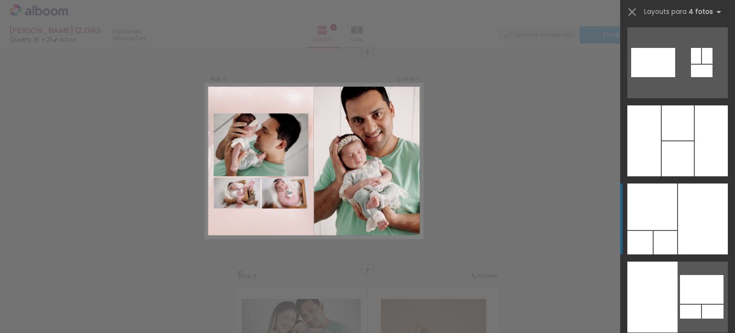
scroll to position [16578, 0]
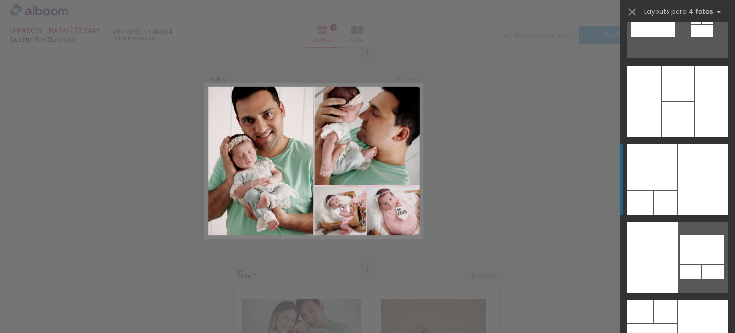
click at [702, 194] on div at bounding box center [703, 179] width 50 height 71
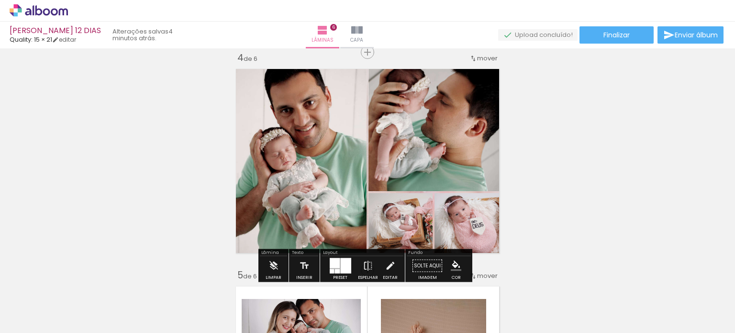
click at [523, 233] on div "Inserir lâmina 1 de 6 Inserir lâmina 2 de 6 Inserir lâmina 3 de 6 Inserir lâmin…" at bounding box center [367, 148] width 735 height 1521
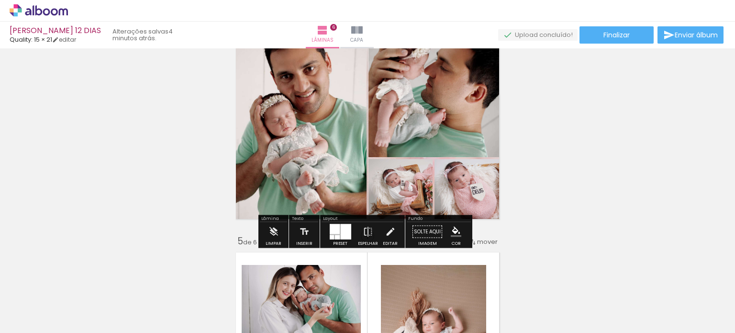
scroll to position [712, 0]
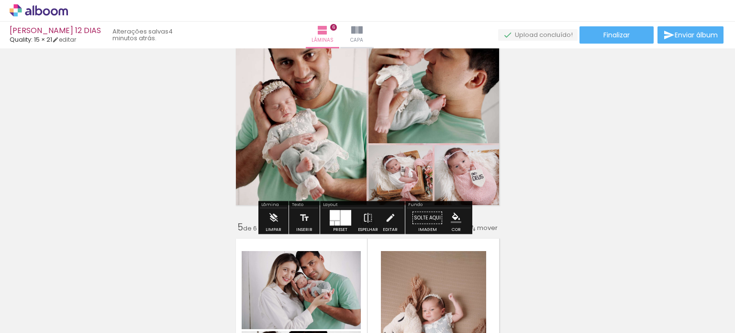
click at [507, 170] on div "Inserir lâmina 1 de 6 Inserir lâmina 2 de 6 Inserir lâmina 3 de 6 Inserir lâmin…" at bounding box center [367, 100] width 735 height 1521
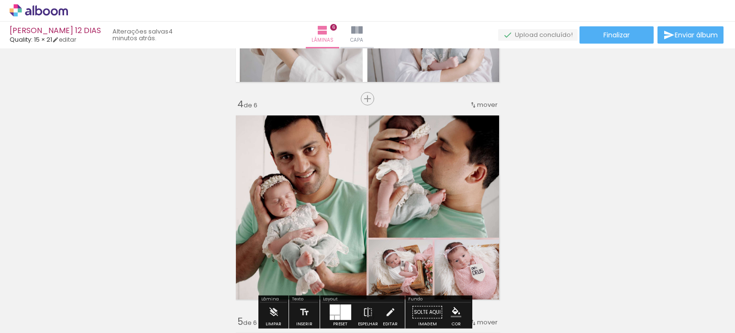
scroll to position [616, 0]
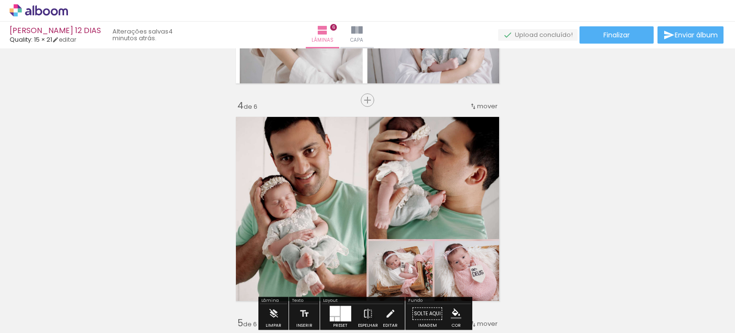
click at [363, 111] on div "Inserir lâmina 1 de 6 Inserir lâmina 2 de 6 Inserir lâmina 3 de 6 Inserir lâmin…" at bounding box center [367, 196] width 735 height 1521
click at [368, 148] on quentale-photo at bounding box center [435, 175] width 135 height 127
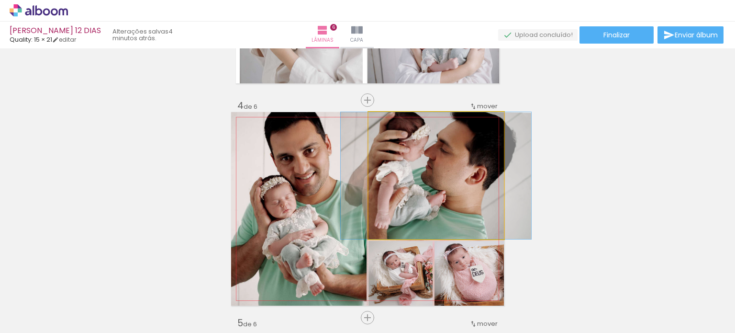
click at [368, 156] on quentale-photo at bounding box center [435, 175] width 135 height 127
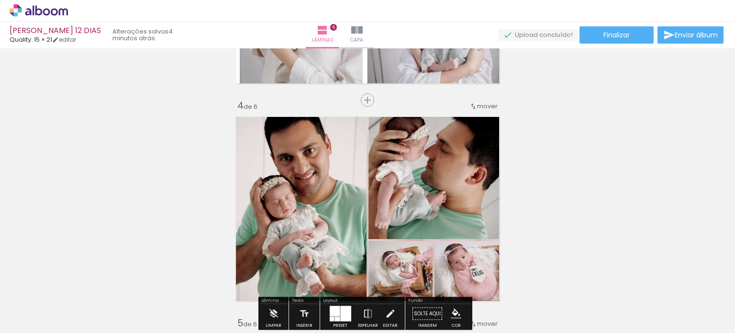
click at [554, 162] on div "Inserir lâmina 1 de 6 Inserir lâmina 2 de 6 Inserir lâmina 3 de 6 Inserir lâmin…" at bounding box center [367, 196] width 735 height 1521
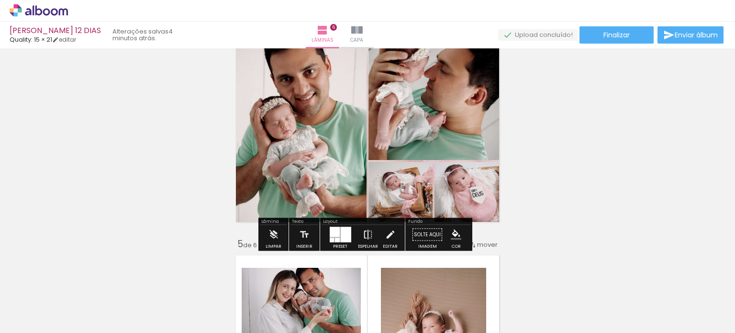
scroll to position [712, 0]
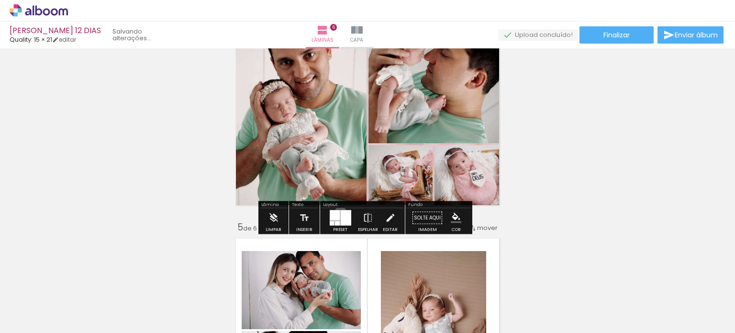
click at [341, 212] on div at bounding box center [346, 217] width 11 height 15
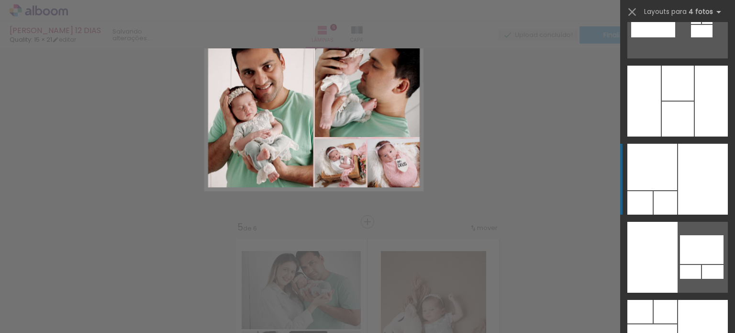
scroll to position [16692, 0]
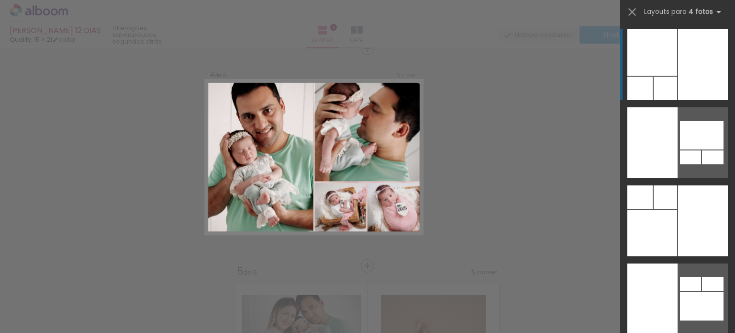
click at [513, 206] on div "Confirmar Cancelar" at bounding box center [367, 153] width 735 height 1544
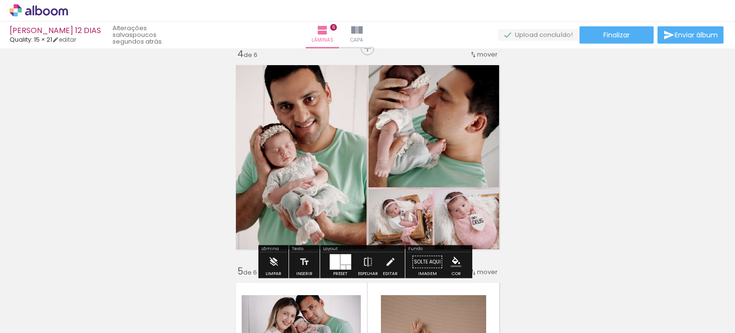
scroll to position [664, 0]
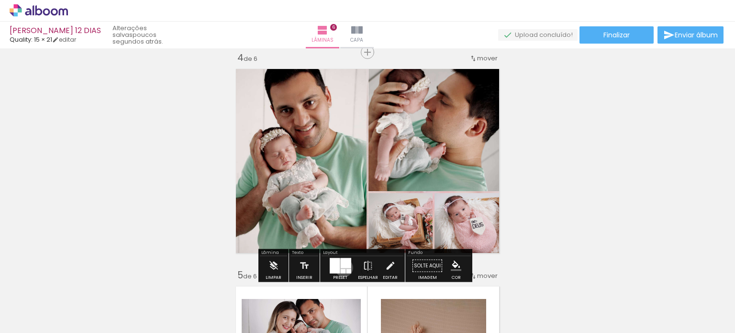
click at [342, 267] on div at bounding box center [346, 263] width 11 height 10
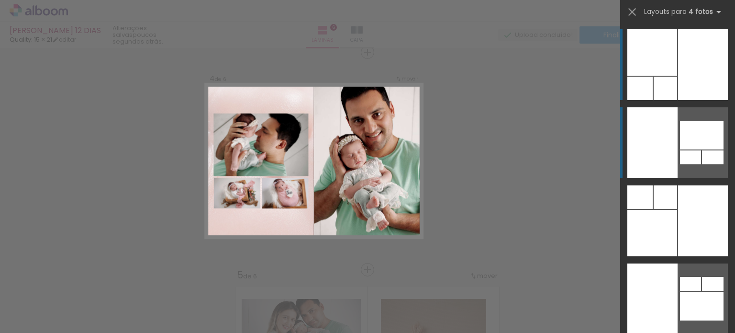
click at [700, 173] on quentale-layouter at bounding box center [677, 142] width 100 height 71
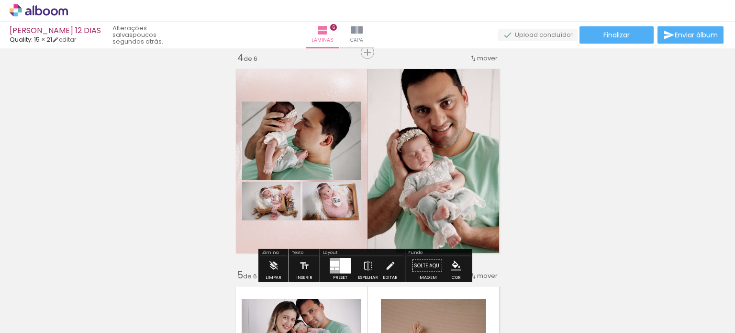
drag, startPoint x: 307, startPoint y: 78, endPoint x: 388, endPoint y: 146, distance: 105.9
click at [388, 146] on quentale-layouter at bounding box center [367, 160] width 273 height 193
drag, startPoint x: 352, startPoint y: 89, endPoint x: 353, endPoint y: 104, distance: 14.8
click at [353, 104] on quentale-layouter at bounding box center [367, 160] width 273 height 193
click at [355, 85] on quentale-layouter at bounding box center [367, 160] width 273 height 193
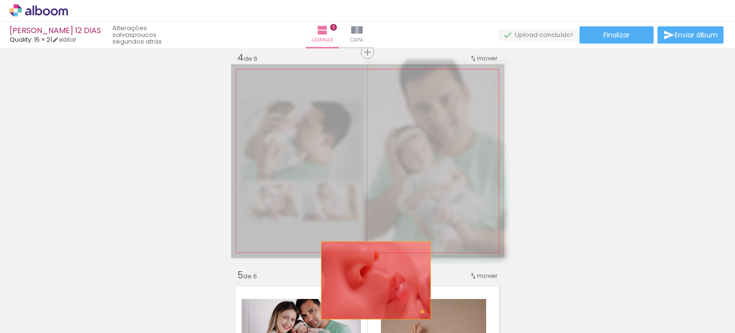
drag, startPoint x: 377, startPoint y: 124, endPoint x: 372, endPoint y: 280, distance: 155.6
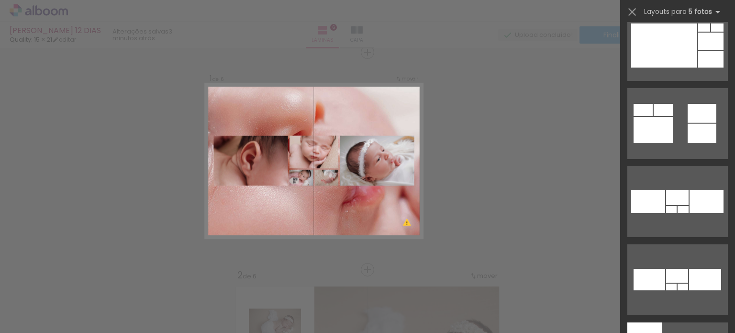
scroll to position [18415, 0]
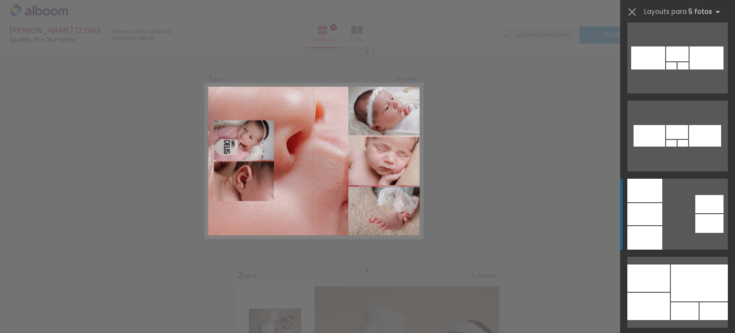
click at [676, 229] on quentale-layouter at bounding box center [677, 213] width 100 height 71
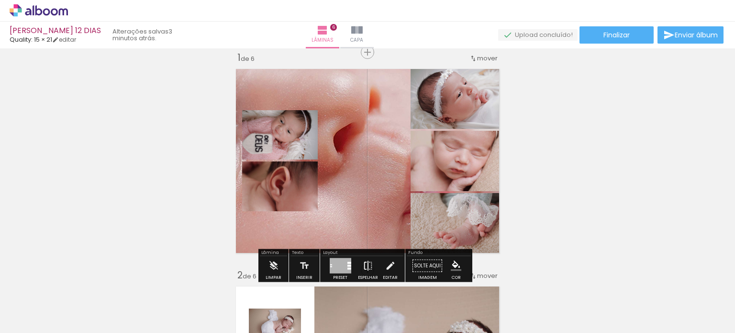
click at [363, 265] on iron-icon at bounding box center [368, 265] width 11 height 19
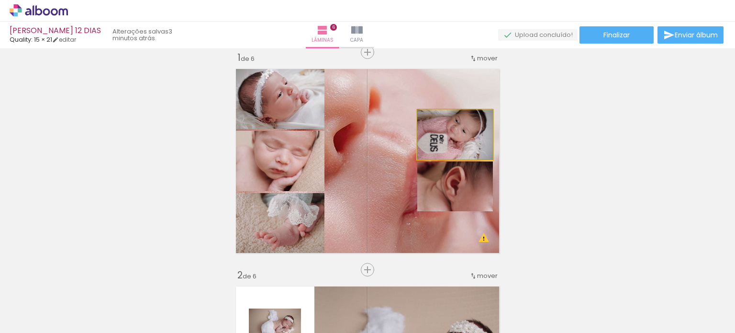
drag, startPoint x: 469, startPoint y: 145, endPoint x: 471, endPoint y: 122, distance: 23.0
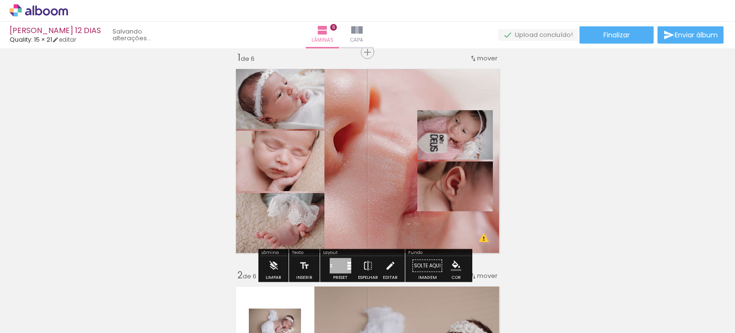
click at [389, 170] on quentale-layouter at bounding box center [367, 160] width 273 height 193
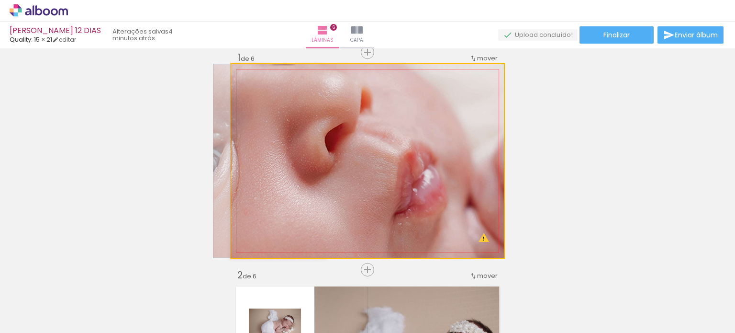
drag, startPoint x: 375, startPoint y: 124, endPoint x: 486, endPoint y: 154, distance: 115.5
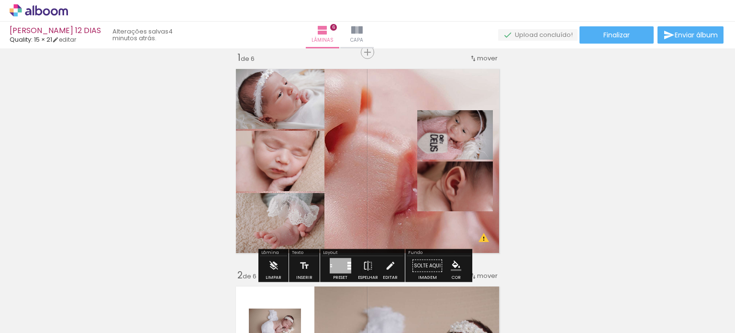
drag, startPoint x: 371, startPoint y: 177, endPoint x: 379, endPoint y: 173, distance: 8.6
click at [371, 177] on quentale-layouter at bounding box center [367, 160] width 273 height 193
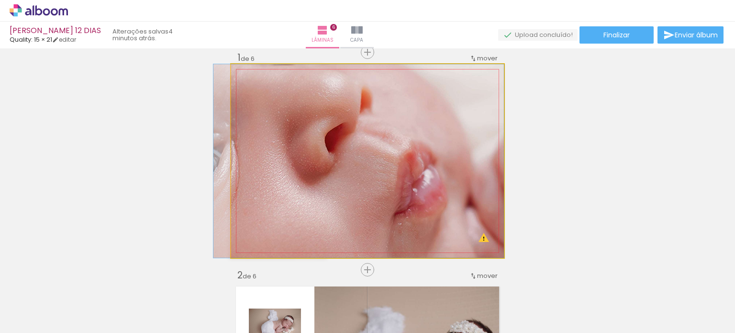
drag, startPoint x: 381, startPoint y: 171, endPoint x: 343, endPoint y: 172, distance: 38.8
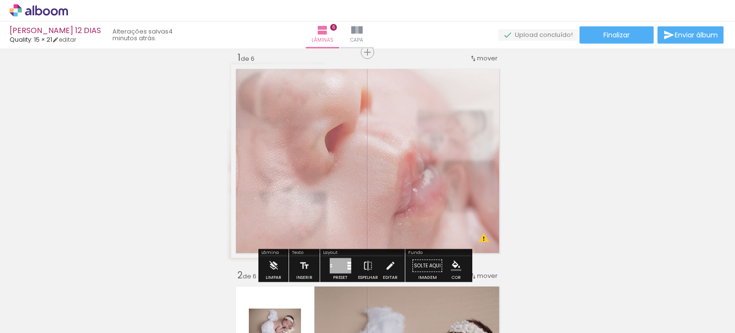
type paper-slider "70"
click at [354, 86] on div at bounding box center [361, 88] width 15 height 15
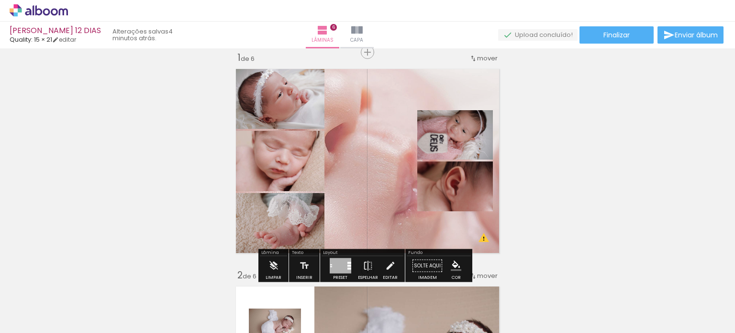
drag, startPoint x: 381, startPoint y: 199, endPoint x: 383, endPoint y: 180, distance: 18.7
click at [383, 180] on quentale-layouter at bounding box center [367, 160] width 273 height 193
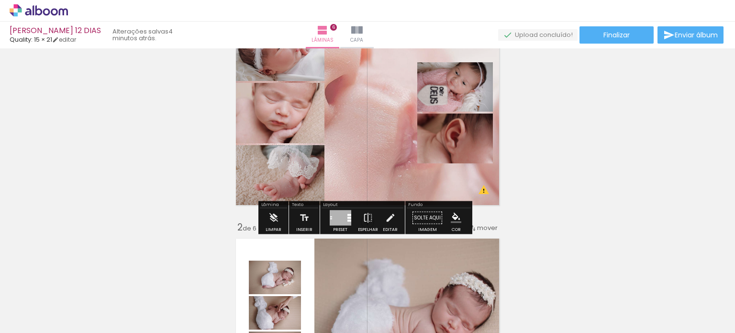
scroll to position [12, 0]
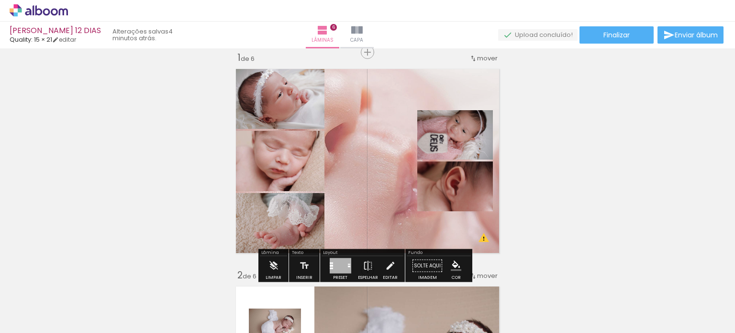
click at [388, 198] on quentale-layouter at bounding box center [367, 160] width 273 height 193
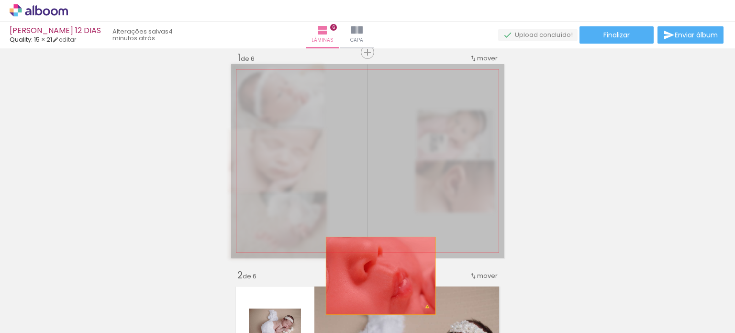
drag, startPoint x: 390, startPoint y: 187, endPoint x: 377, endPoint y: 275, distance: 89.5
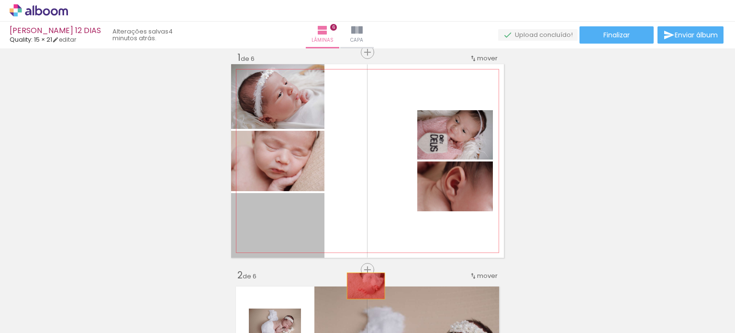
drag, startPoint x: 290, startPoint y: 240, endPoint x: 362, endPoint y: 286, distance: 85.6
click at [362, 286] on quentale-workspace at bounding box center [367, 166] width 735 height 333
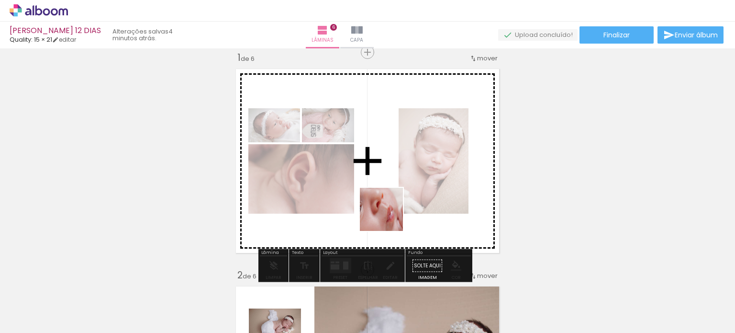
drag, startPoint x: 443, startPoint y: 295, endPoint x: 380, endPoint y: 205, distance: 109.9
click at [380, 205] on quentale-workspace at bounding box center [367, 166] width 735 height 333
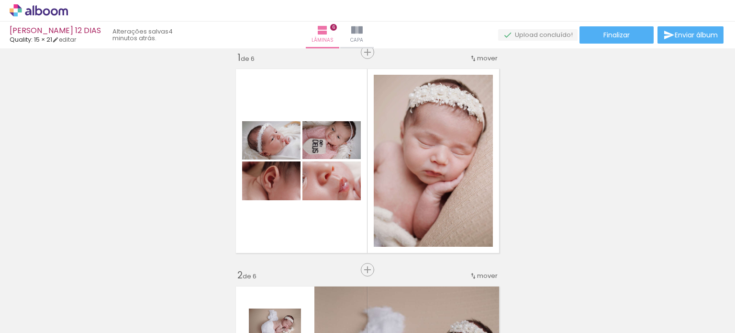
scroll to position [0, 632]
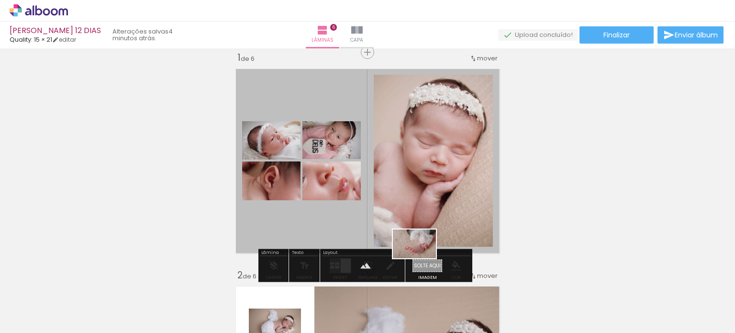
drag, startPoint x: 593, startPoint y: 299, endPoint x: 422, endPoint y: 258, distance: 176.7
click at [422, 258] on quentale-workspace at bounding box center [367, 166] width 735 height 333
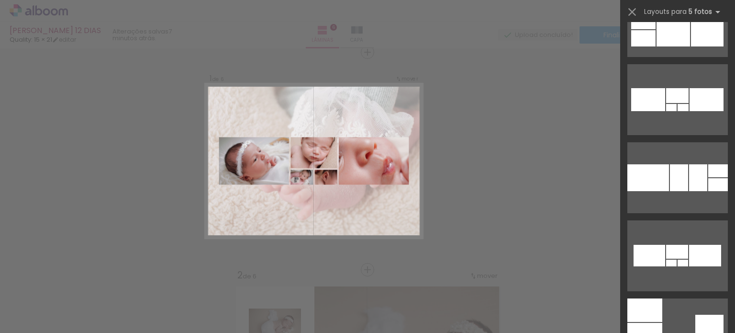
scroll to position [18127, 0]
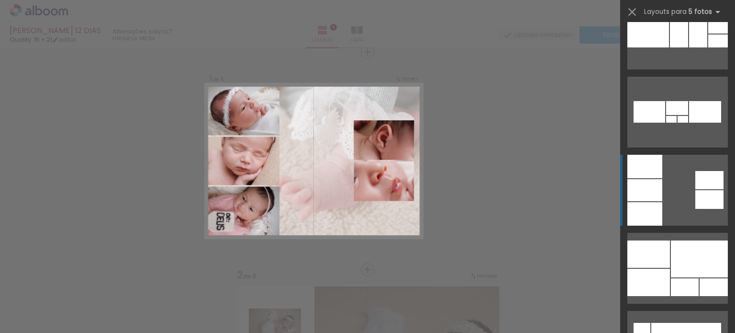
click at [678, 212] on quentale-layouter at bounding box center [677, 190] width 100 height 71
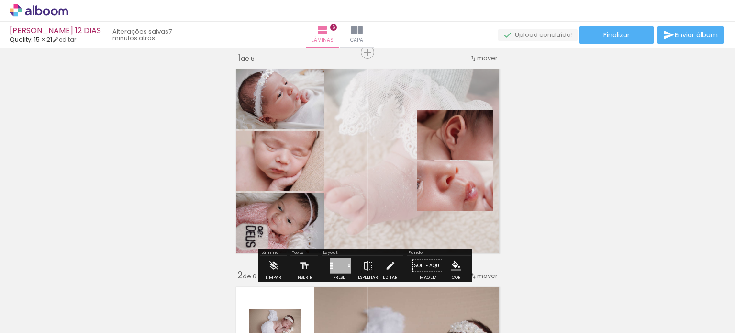
click at [333, 263] on div at bounding box center [341, 265] width 22 height 15
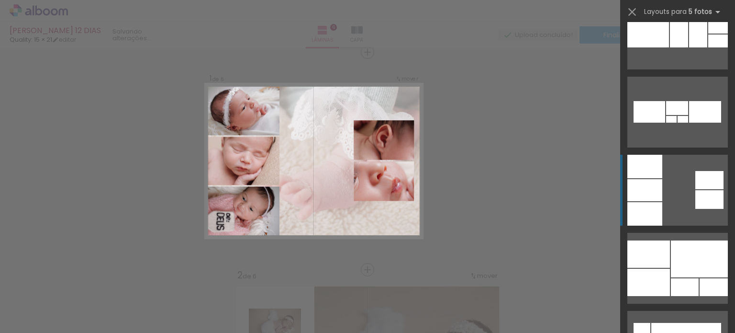
scroll to position [18252, 0]
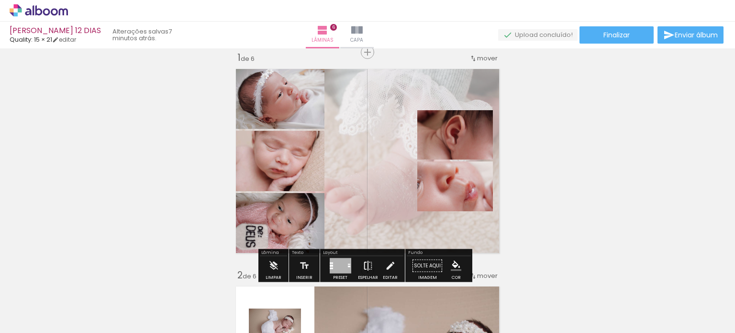
click at [365, 262] on iron-icon at bounding box center [368, 265] width 11 height 19
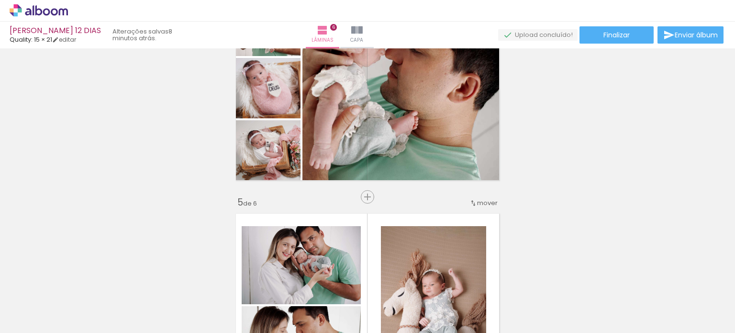
scroll to position [682, 0]
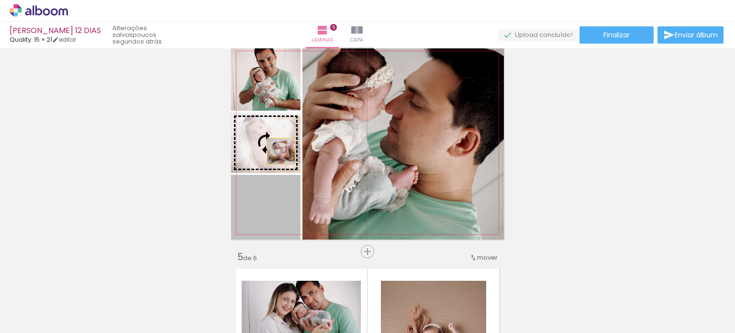
drag, startPoint x: 280, startPoint y: 211, endPoint x: 278, endPoint y: 151, distance: 60.4
click at [0, 0] on slot at bounding box center [0, 0] width 0 height 0
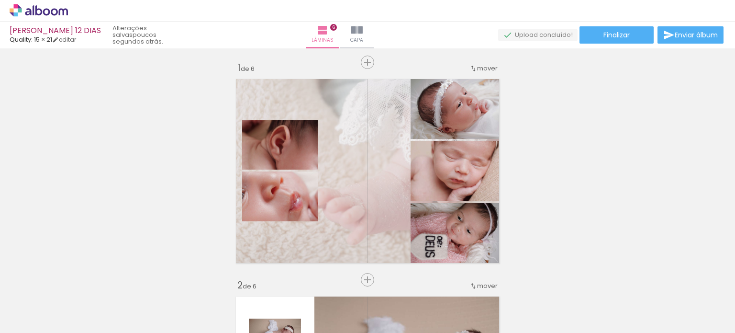
scroll to position [0, 0]
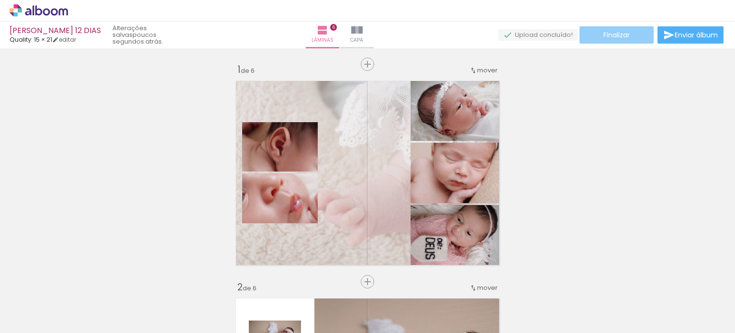
click at [611, 39] on paper-button "Finalizar" at bounding box center [617, 34] width 74 height 17
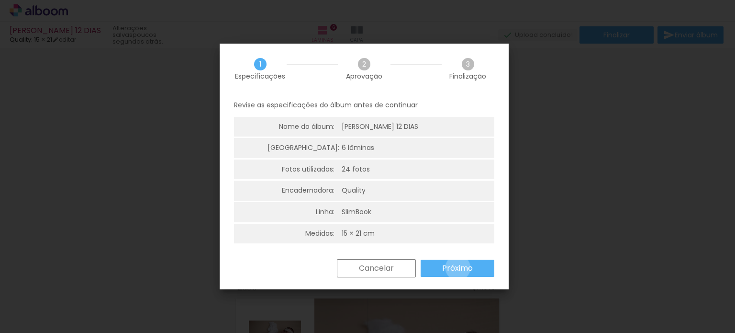
click at [0, 0] on slot "Próximo" at bounding box center [0, 0] width 0 height 0
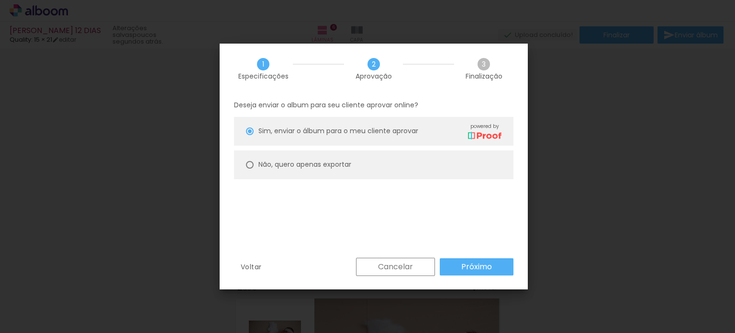
click at [249, 163] on div at bounding box center [250, 165] width 8 height 8
type paper-radio-button "on"
click at [0, 0] on slot "Próximo" at bounding box center [0, 0] width 0 height 0
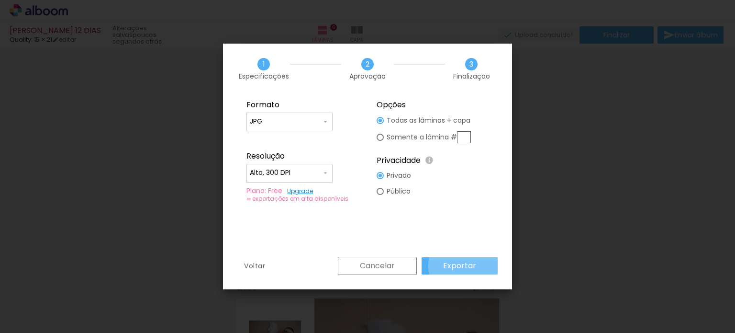
click at [0, 0] on slot "Exportar" at bounding box center [0, 0] width 0 height 0
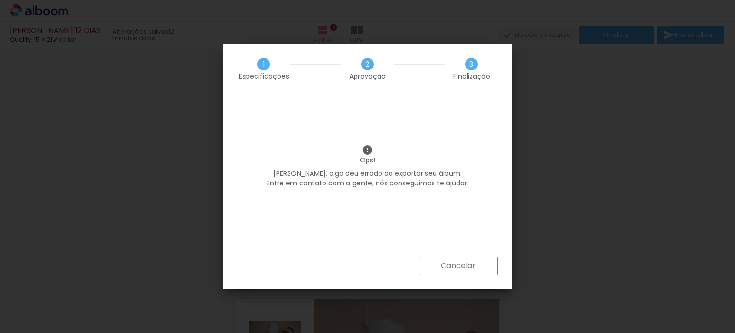
click at [588, 183] on iron-overlay-backdrop at bounding box center [367, 166] width 735 height 333
click at [571, 203] on iron-overlay-backdrop at bounding box center [367, 166] width 735 height 333
click at [480, 264] on paper-button "Cancelar" at bounding box center [458, 265] width 79 height 18
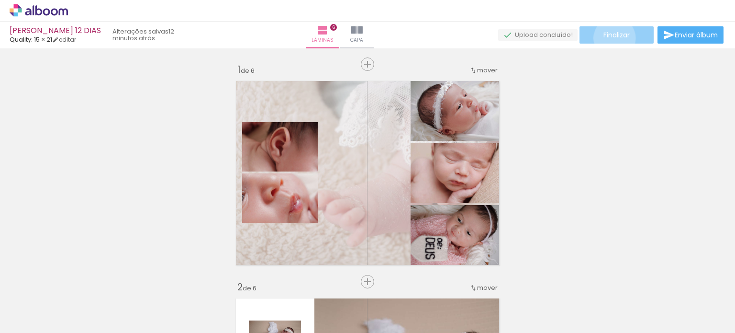
click at [611, 38] on span "Finalizar" at bounding box center [616, 35] width 26 height 7
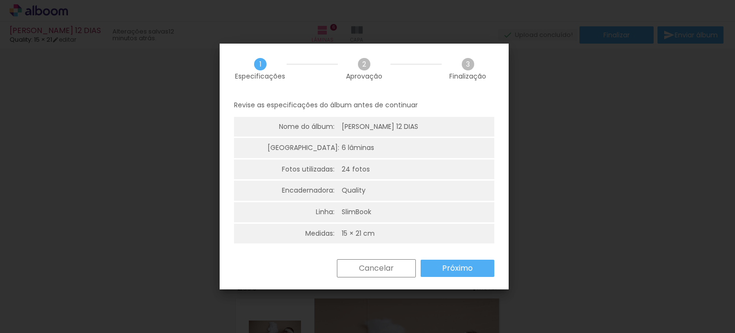
click at [580, 183] on iron-overlay-backdrop at bounding box center [367, 166] width 735 height 333
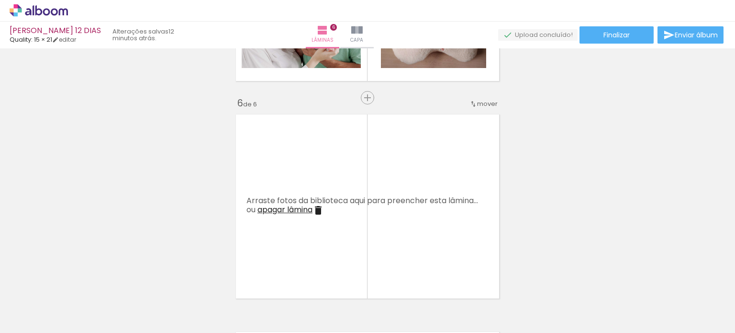
scroll to position [1101, 0]
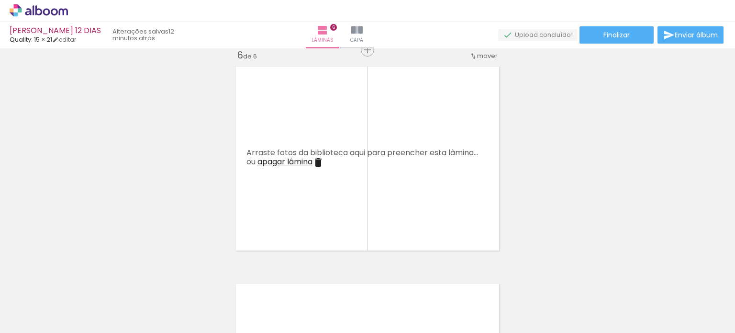
click at [289, 162] on span "apagar lâmina" at bounding box center [284, 161] width 55 height 11
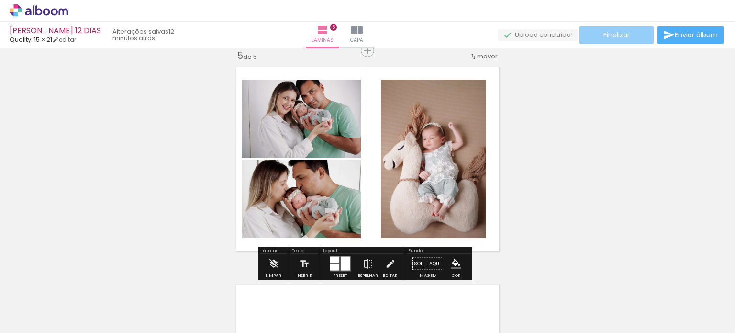
click at [622, 41] on paper-button "Finalizar" at bounding box center [617, 34] width 74 height 17
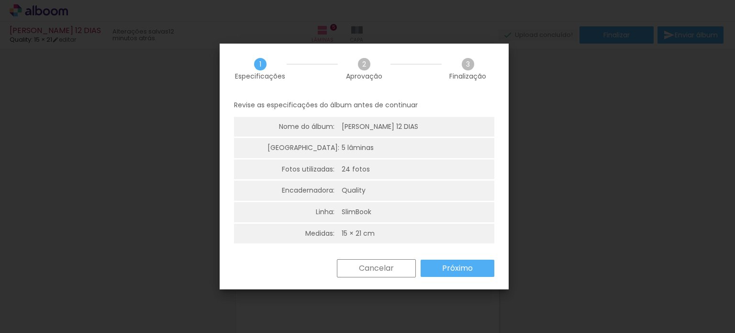
click at [0, 0] on slot "Próximo" at bounding box center [0, 0] width 0 height 0
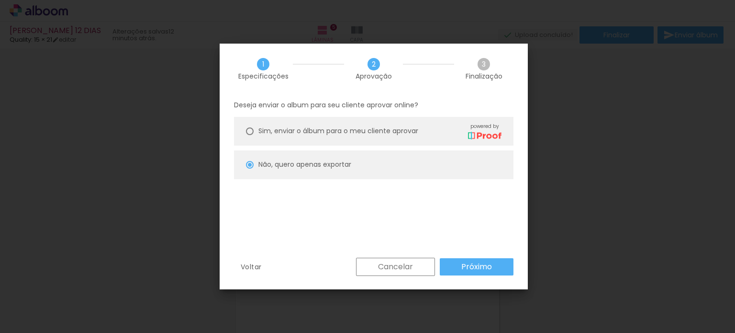
click at [0, 0] on slot "Próximo" at bounding box center [0, 0] width 0 height 0
type input "Alta, 300 DPI"
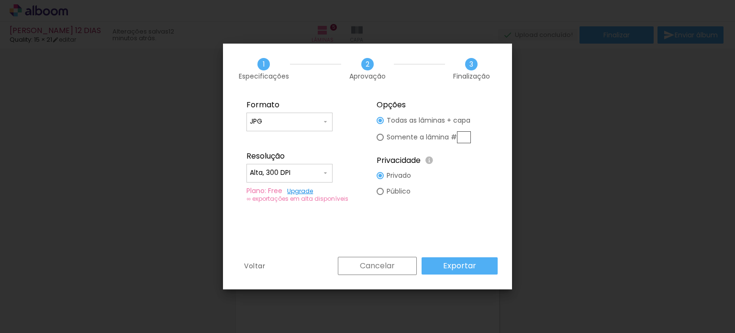
click at [0, 0] on slot "Exportar" at bounding box center [0, 0] width 0 height 0
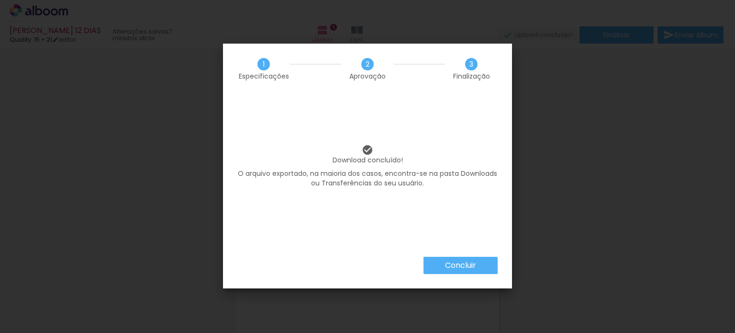
click at [567, 226] on iron-overlay-backdrop at bounding box center [367, 166] width 735 height 333
click at [479, 258] on paper-button "Concluir" at bounding box center [461, 264] width 74 height 17
